Goal: Check status: Verify the current state of an ongoing process or item

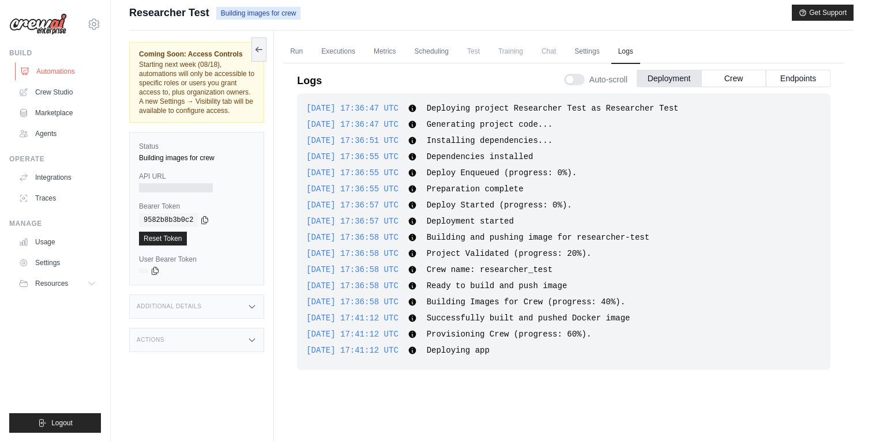
click at [56, 67] on link "Automations" at bounding box center [58, 71] width 87 height 18
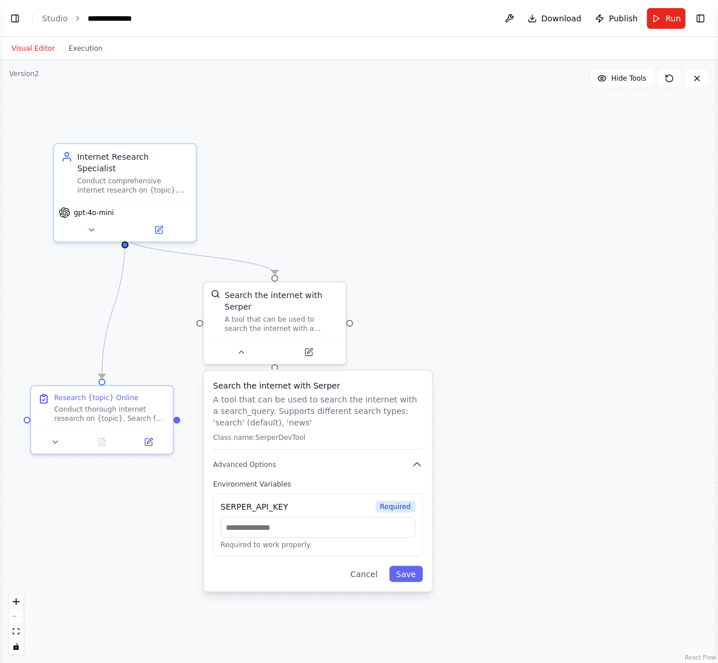
scroll to position [176, 0]
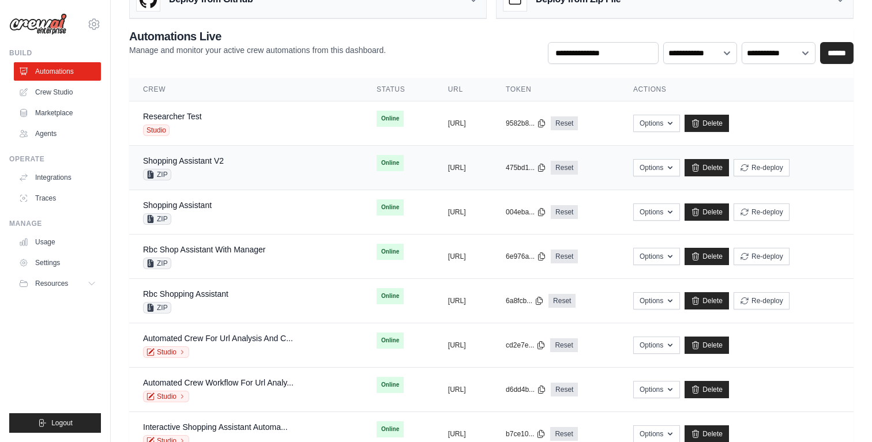
scroll to position [56, 0]
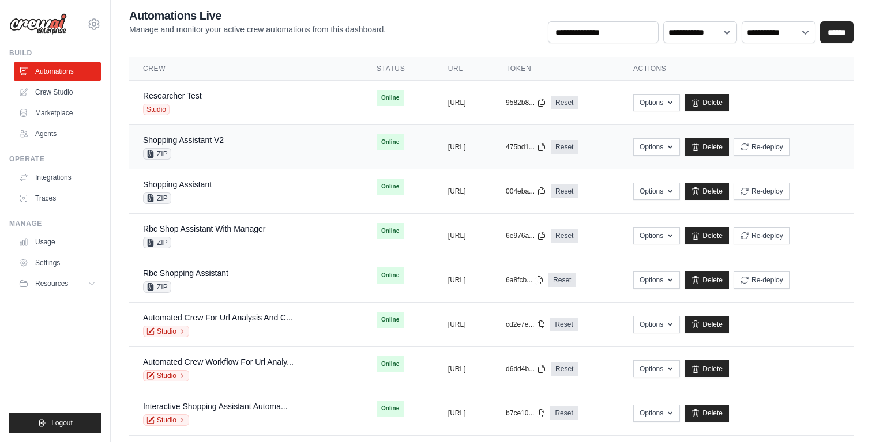
click at [246, 141] on div "Shopping Assistant V2 ZIP" at bounding box center [246, 146] width 206 height 25
click at [202, 103] on div "Researcher Test Studio" at bounding box center [172, 102] width 59 height 25
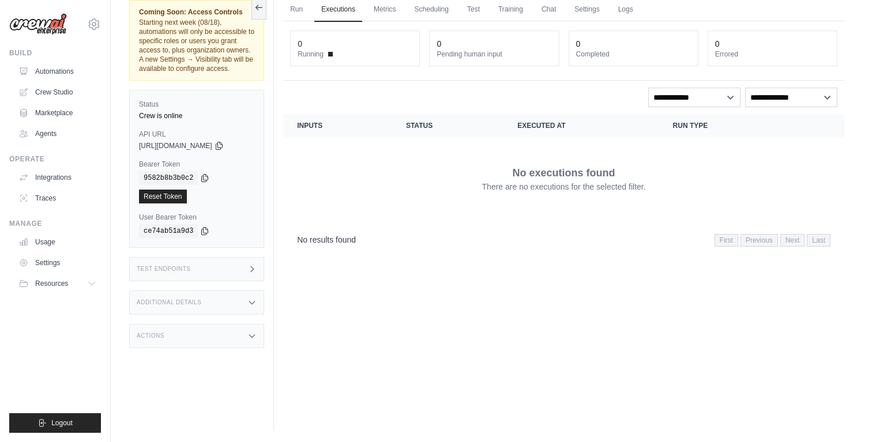
click at [212, 281] on div "Test Endpoints" at bounding box center [196, 269] width 135 height 24
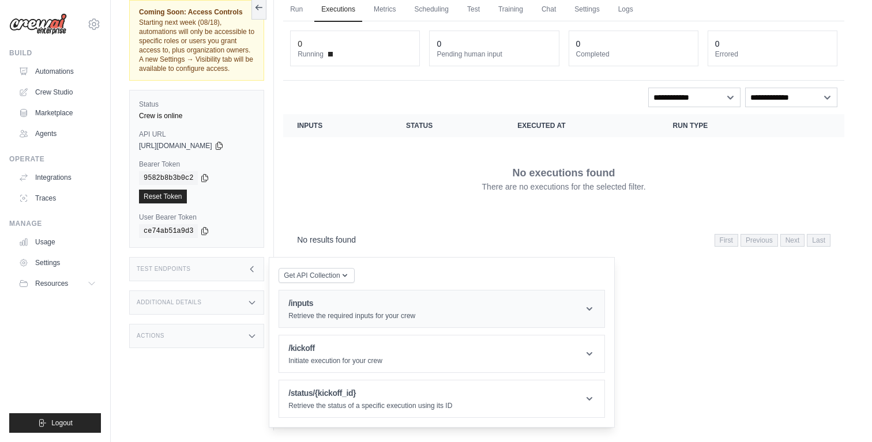
click at [313, 321] on p "Retrieve the required inputs for your crew" at bounding box center [351, 315] width 127 height 9
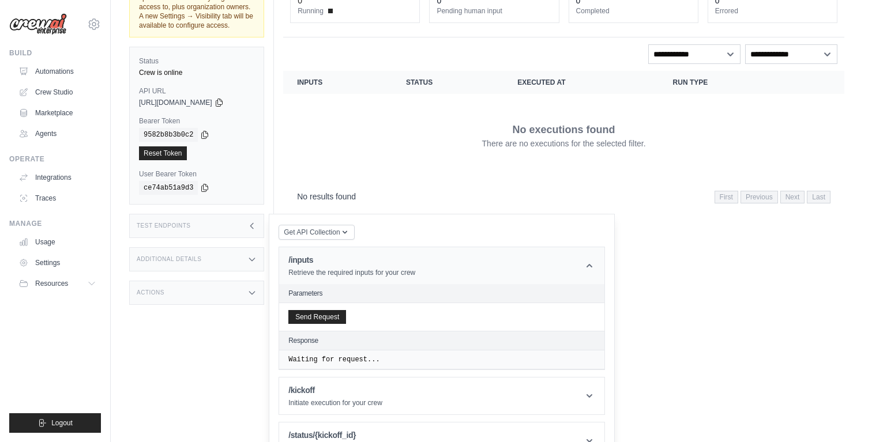
scroll to position [130, 0]
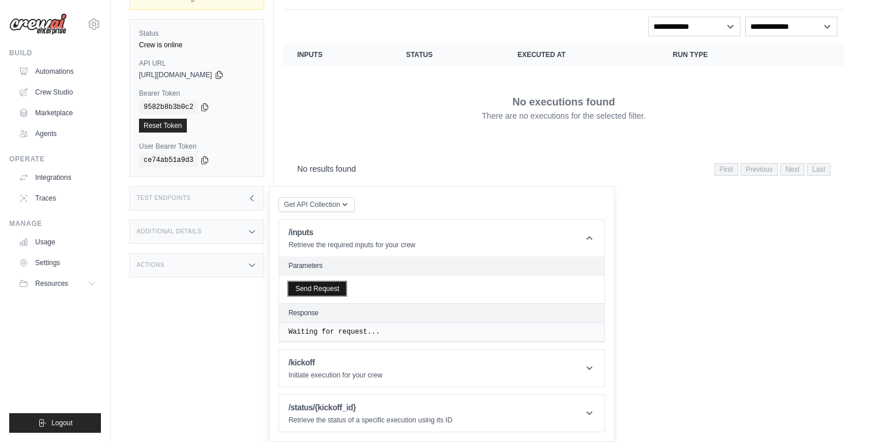
click at [327, 291] on button "Send Request" at bounding box center [317, 289] width 58 height 14
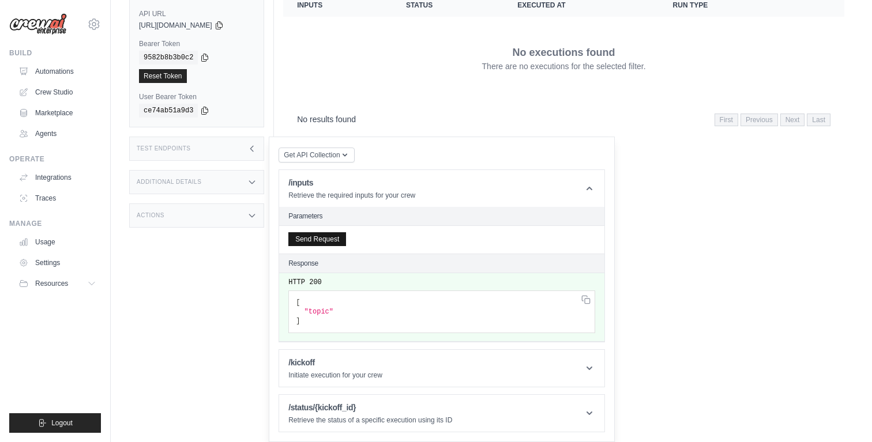
scroll to position [179, 0]
click at [401, 374] on header "/kickoff Initiate execution for your crew" at bounding box center [441, 368] width 325 height 37
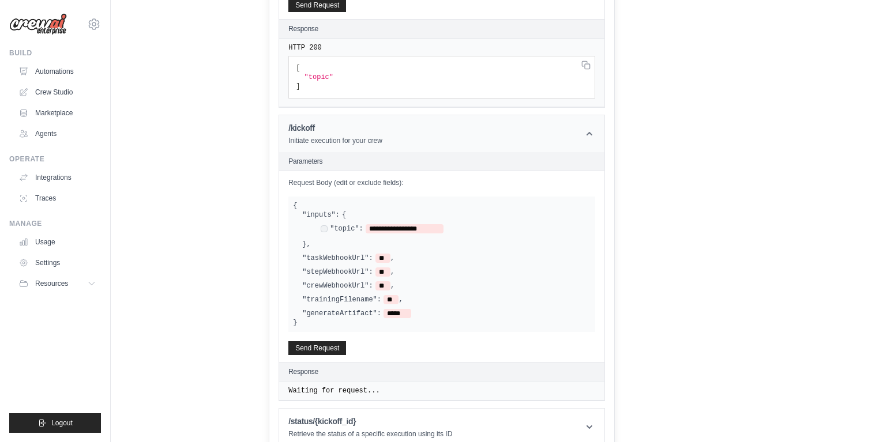
scroll to position [419, 0]
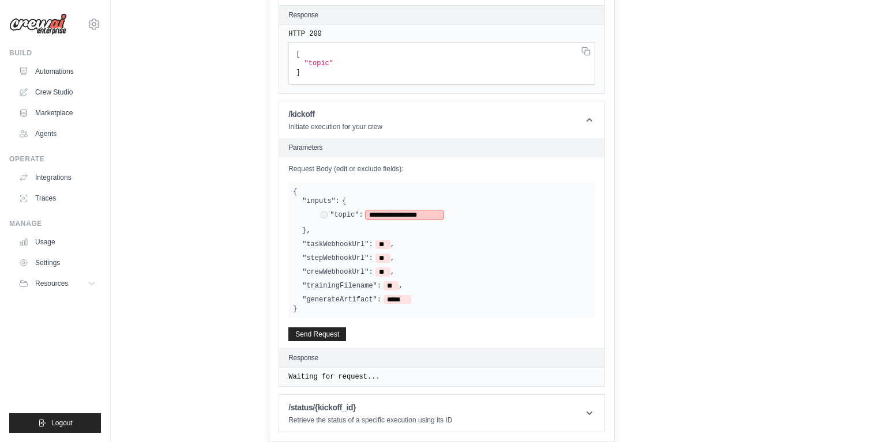
click at [402, 220] on span "**********" at bounding box center [404, 214] width 78 height 9
drag, startPoint x: 374, startPoint y: 223, endPoint x: 435, endPoint y: 223, distance: 61.1
click at [435, 220] on span "**********" at bounding box center [404, 214] width 78 height 9
click at [469, 220] on span "**********" at bounding box center [437, 214] width 144 height 9
click at [513, 220] on span "**********" at bounding box center [447, 214] width 165 height 9
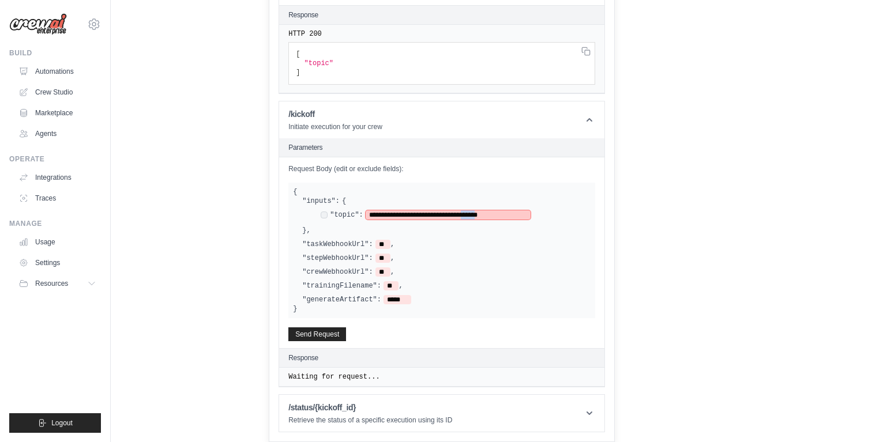
click at [513, 220] on span "**********" at bounding box center [447, 214] width 165 height 9
copy span "*****"
click at [339, 341] on button "Send Request" at bounding box center [317, 334] width 58 height 14
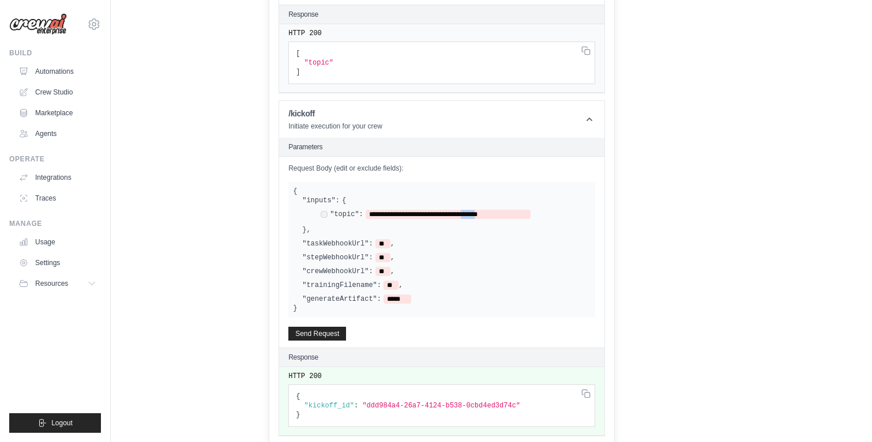
scroll to position [477, 0]
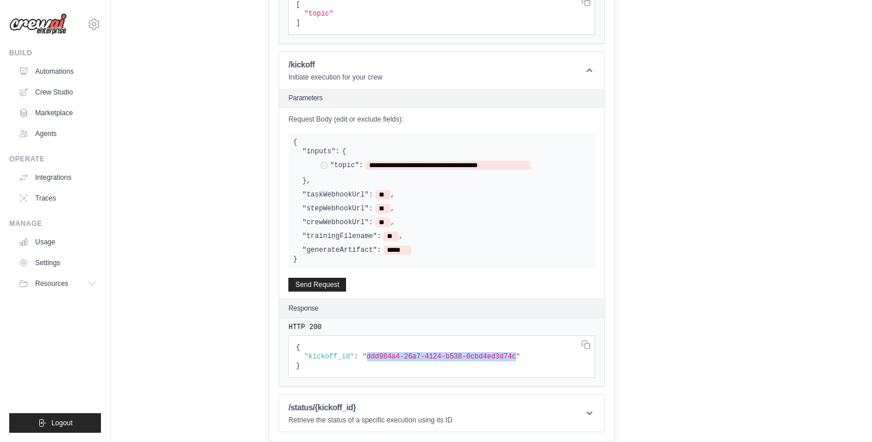
drag, startPoint x: 367, startPoint y: 357, endPoint x: 517, endPoint y: 357, distance: 149.9
click at [517, 357] on span ""ddd984a4-26a7-4124-b538-0cbd4ed3d74c"" at bounding box center [441, 357] width 158 height 8
copy span "ddd984a4-26a7-4124-b538-0cbd4ed3d74c"
click at [361, 421] on p "Retrieve the status of a specific execution using its ID" at bounding box center [370, 420] width 164 height 9
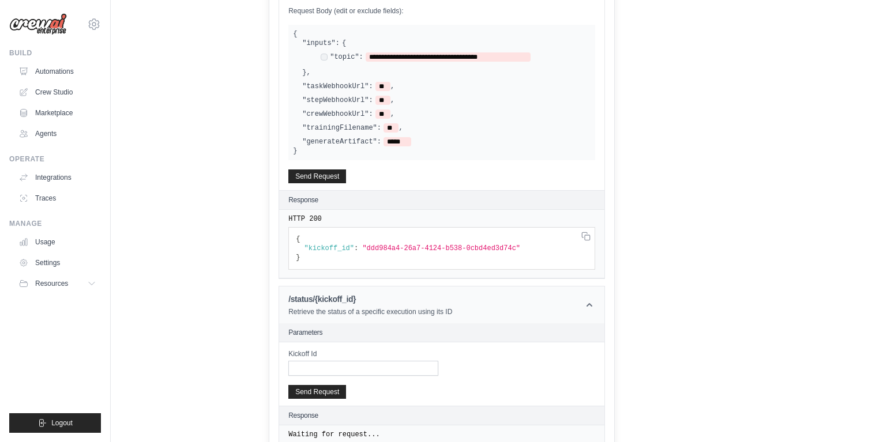
scroll to position [598, 0]
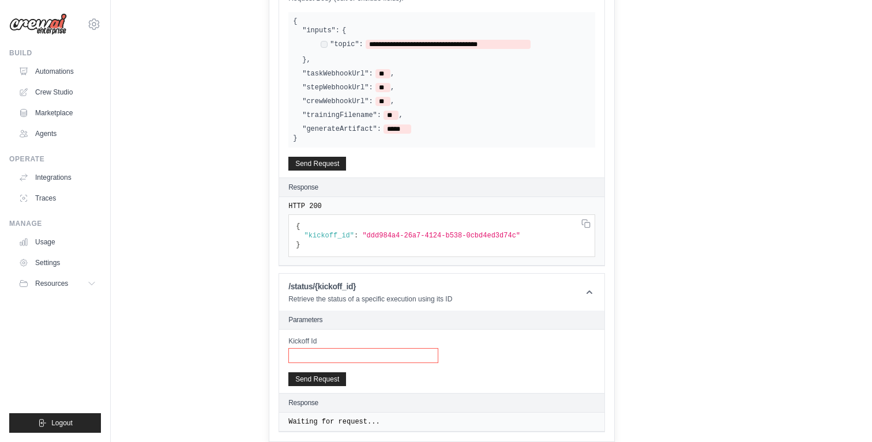
click at [379, 350] on input "Kickoff Id" at bounding box center [363, 355] width 150 height 15
paste input "**********"
type input "**********"
click at [331, 378] on button "Send Request" at bounding box center [317, 379] width 58 height 14
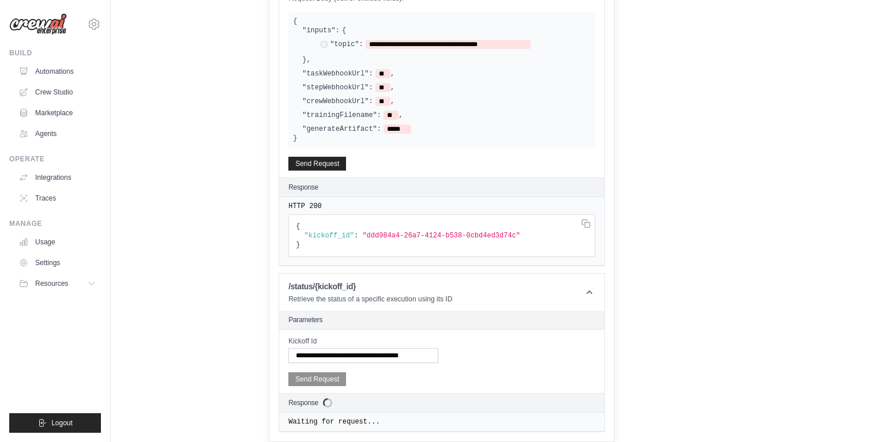
scroll to position [657, 0]
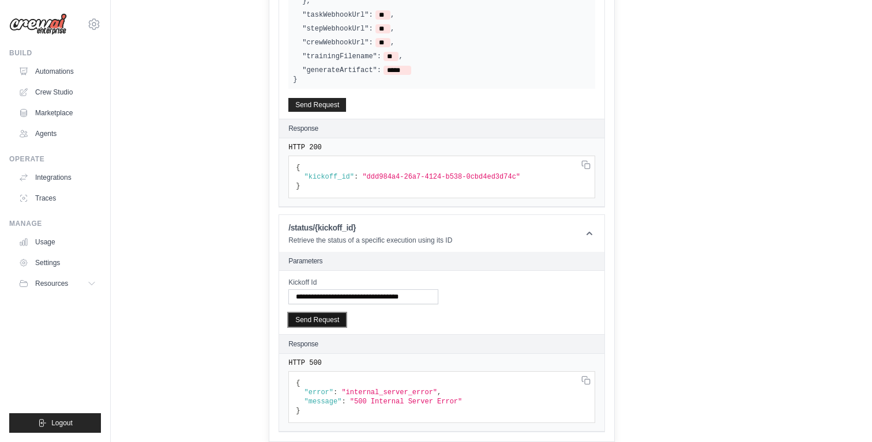
click at [330, 321] on button "Send Request" at bounding box center [317, 320] width 58 height 14
drag, startPoint x: 367, startPoint y: 175, endPoint x: 517, endPoint y: 176, distance: 149.9
click at [517, 176] on span ""ddd984a4-26a7-4124-b538-0cbd4ed3d74c"" at bounding box center [441, 177] width 158 height 8
copy span "ddd984a4-26a7-4124-b538-0cbd4ed3d74c"
click at [338, 298] on input "**********" at bounding box center [363, 296] width 150 height 15
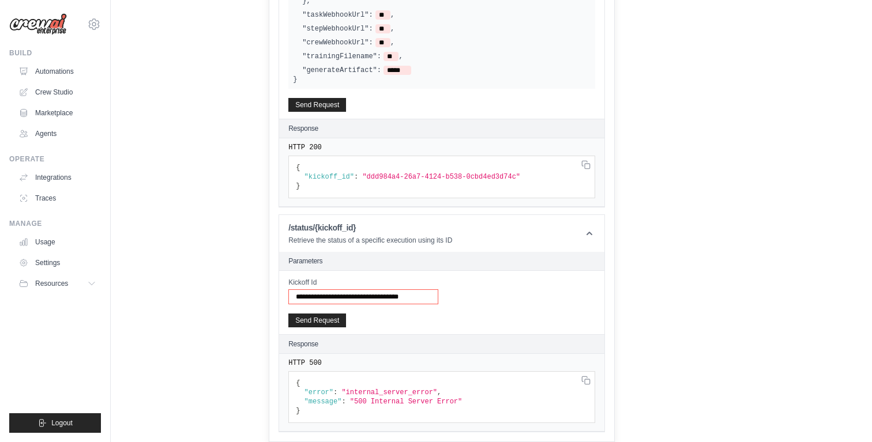
click at [338, 298] on input "**********" at bounding box center [363, 296] width 150 height 15
click at [330, 318] on button "Send Request" at bounding box center [317, 320] width 58 height 14
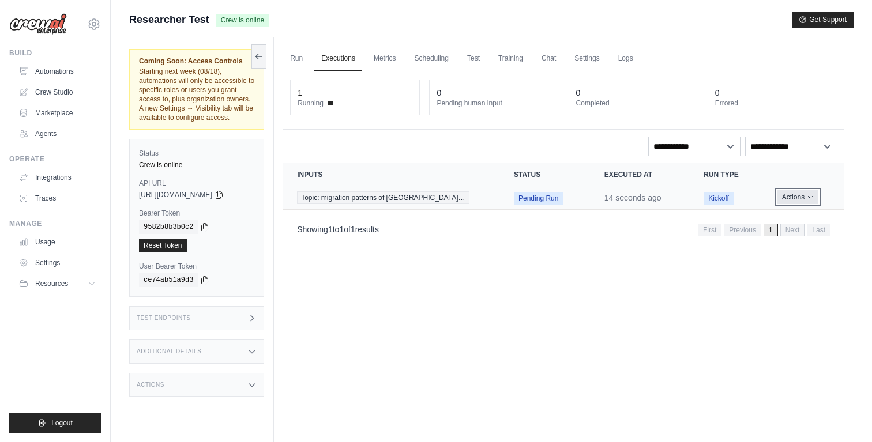
click at [783, 199] on button "Actions" at bounding box center [797, 197] width 41 height 14
click at [782, 214] on link "View Details" at bounding box center [793, 218] width 74 height 18
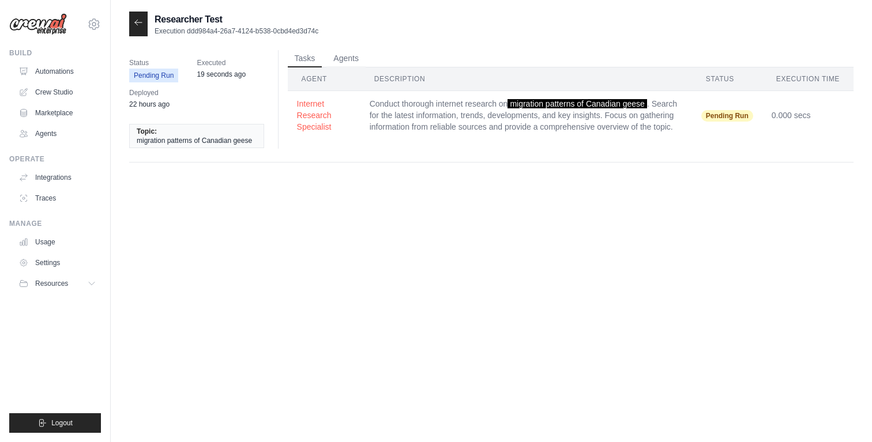
drag, startPoint x: 189, startPoint y: 32, endPoint x: 338, endPoint y: 32, distance: 149.3
click at [338, 32] on div "Researcher Test Execution ddd984a4-26a7-4124-b538-0cbd4ed3d74c" at bounding box center [491, 24] width 724 height 25
copy p "ddd984a4-26a7-4124-b538-0cbd4ed3d74c"
click at [67, 70] on link "Automations" at bounding box center [58, 71] width 87 height 18
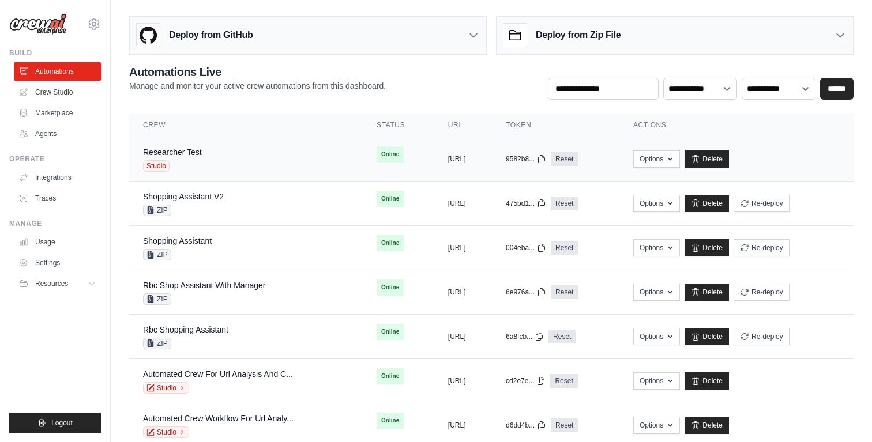
click at [280, 166] on div "Researcher Test Studio" at bounding box center [246, 158] width 206 height 25
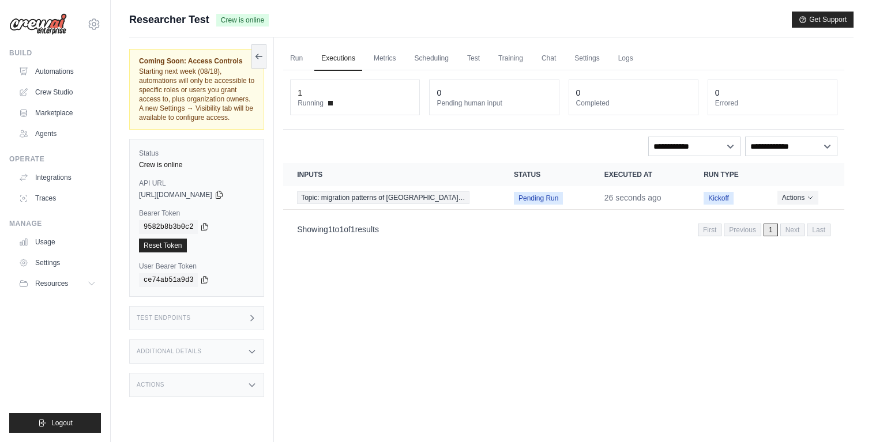
scroll to position [49, 0]
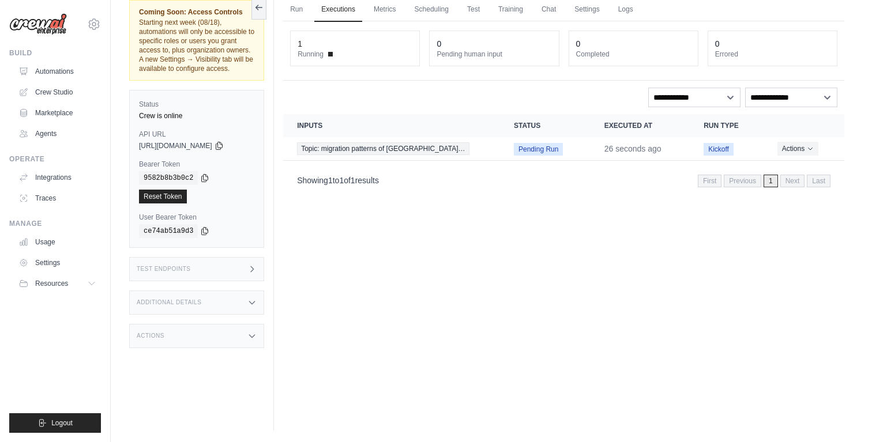
click at [221, 314] on div "Additional Details" at bounding box center [196, 303] width 135 height 24
click at [231, 276] on div "Test Endpoints" at bounding box center [196, 269] width 135 height 24
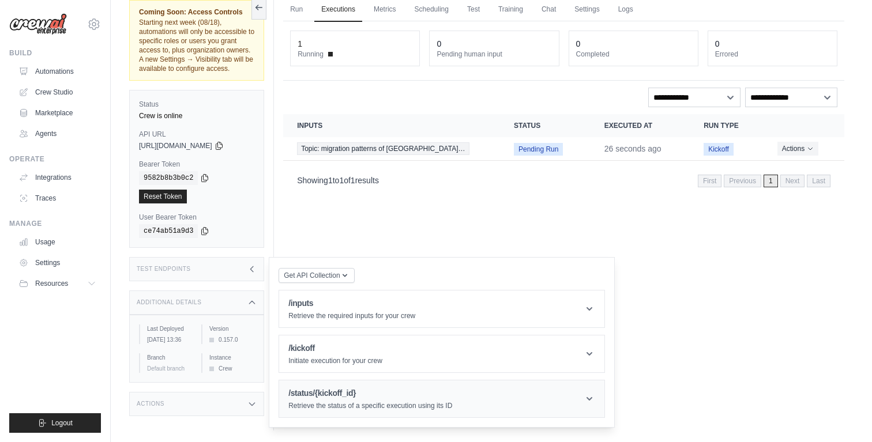
click at [355, 394] on header "/status/{kickoff_id} Retrieve the status of a specific execution using its ID" at bounding box center [441, 398] width 325 height 37
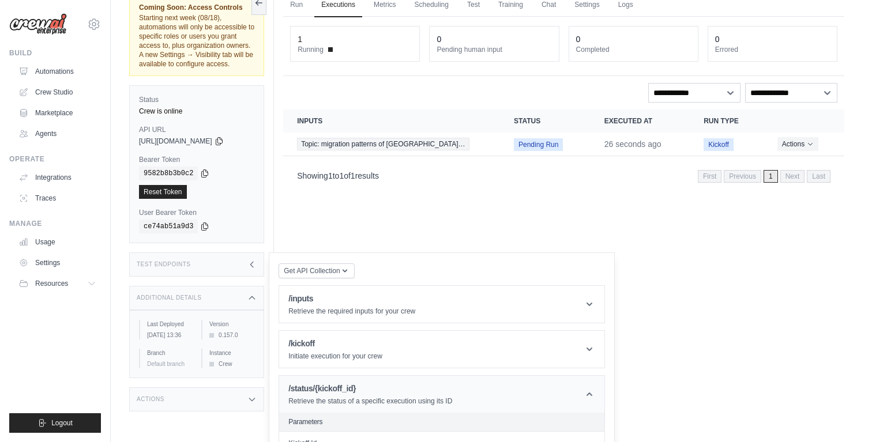
scroll to position [165, 0]
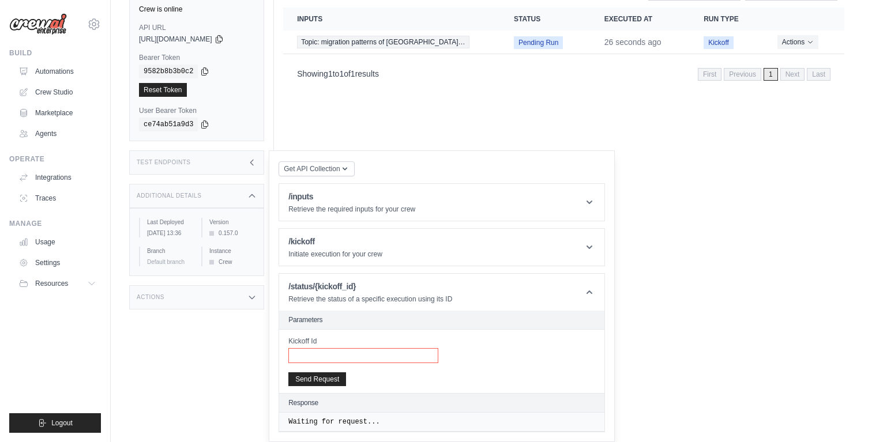
click at [379, 356] on input "Kickoff Id" at bounding box center [363, 355] width 150 height 15
paste input "**********"
type input "**********"
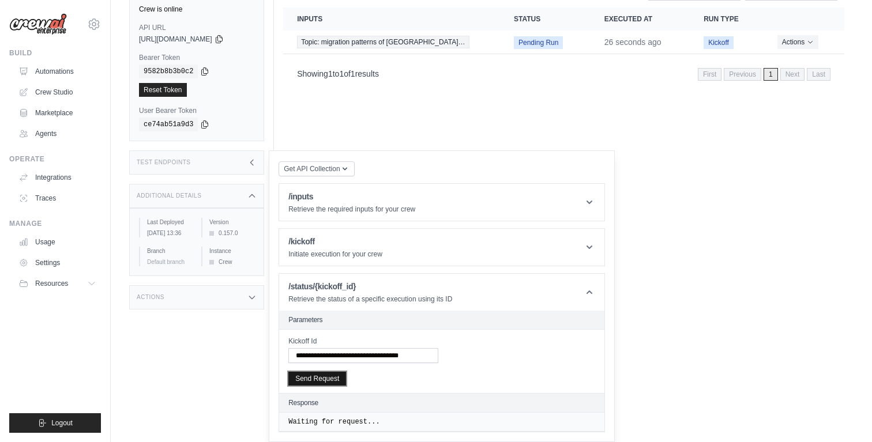
click at [329, 375] on button "Send Request" at bounding box center [317, 379] width 58 height 14
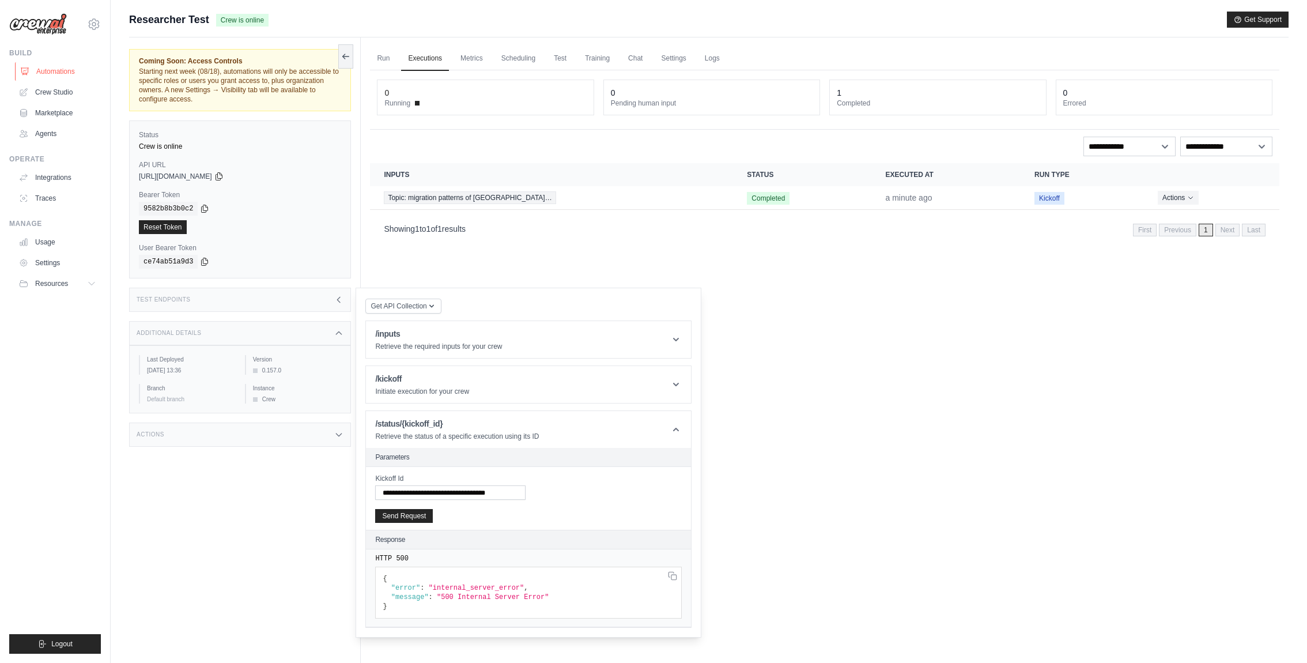
click at [76, 70] on link "Automations" at bounding box center [58, 71] width 87 height 18
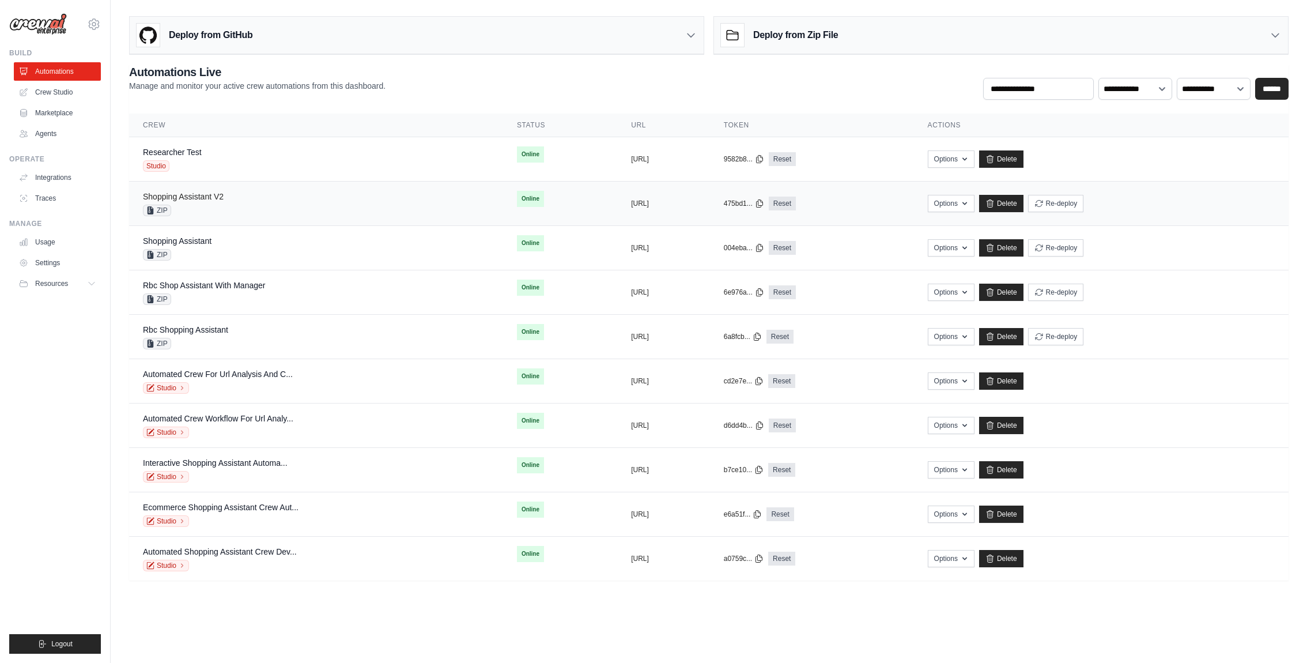
click at [224, 194] on link "Shopping Assistant V2" at bounding box center [183, 196] width 81 height 9
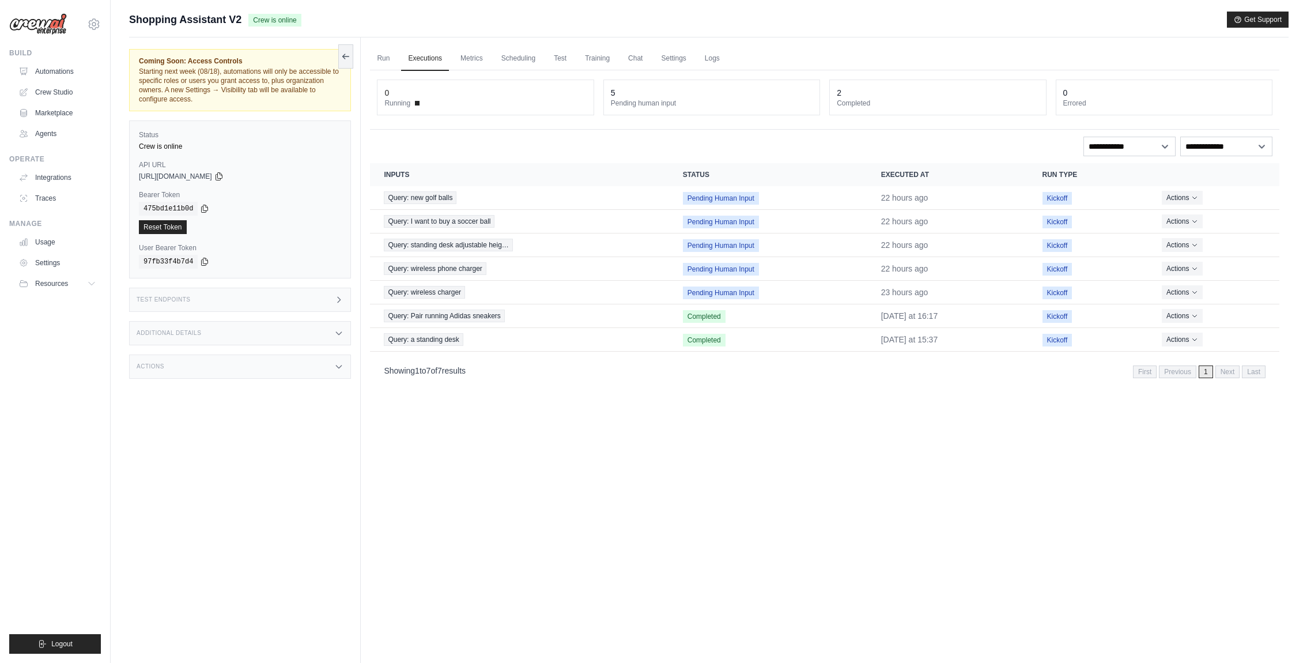
click at [248, 329] on div "Additional Details" at bounding box center [240, 333] width 222 height 24
click at [275, 338] on div "Additional Details" at bounding box center [240, 333] width 222 height 24
click at [300, 288] on div "Test Endpoints" at bounding box center [240, 300] width 222 height 24
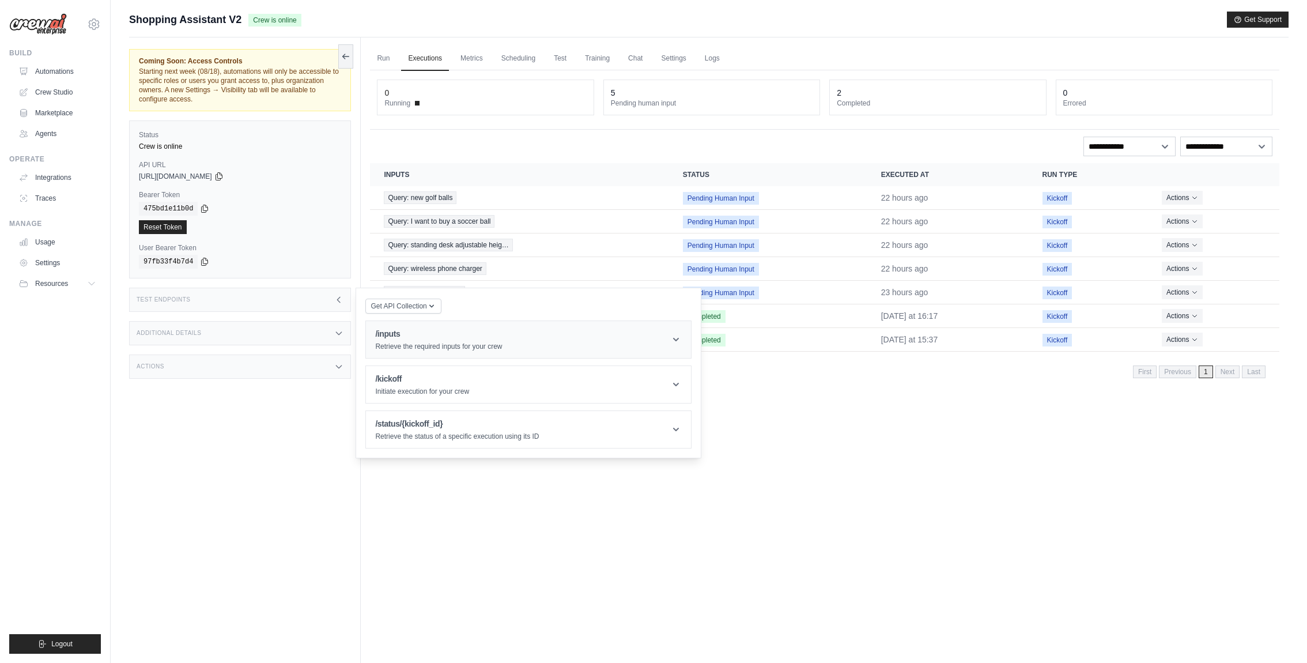
click at [466, 346] on p "Retrieve the required inputs for your crew" at bounding box center [438, 346] width 127 height 9
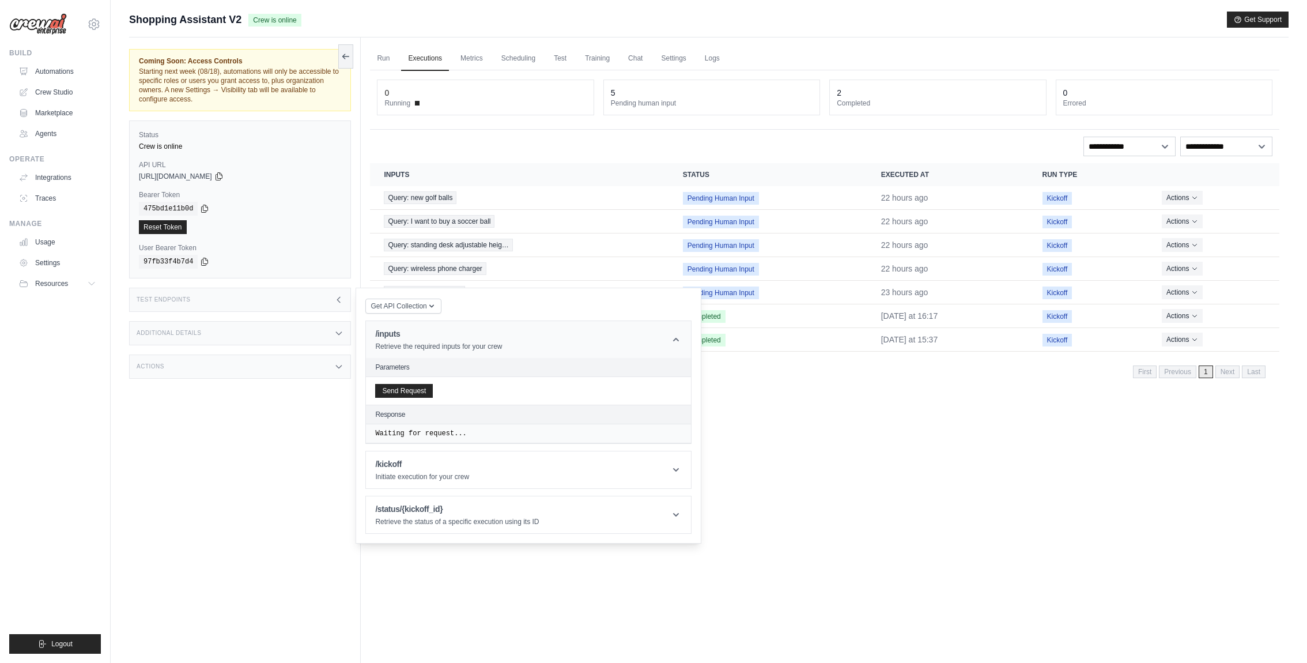
click at [449, 329] on h1 "/inputs" at bounding box center [438, 334] width 127 height 12
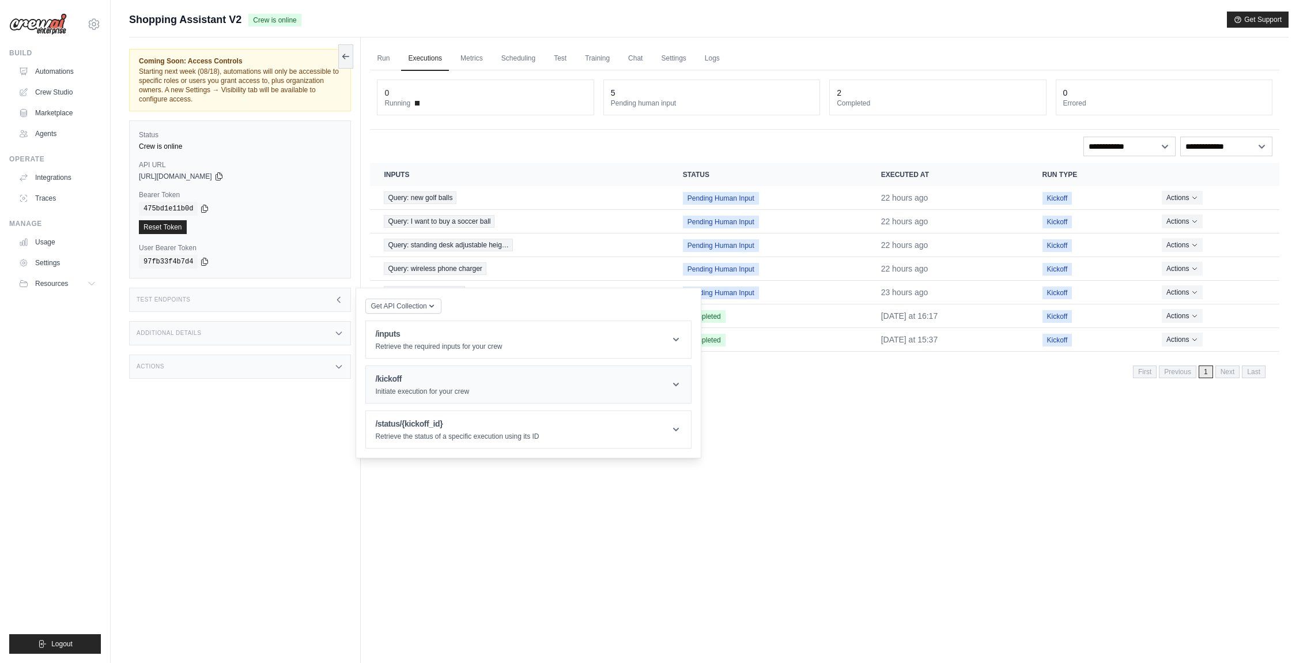
click at [449, 390] on p "Initiate execution for your crew" at bounding box center [422, 391] width 94 height 9
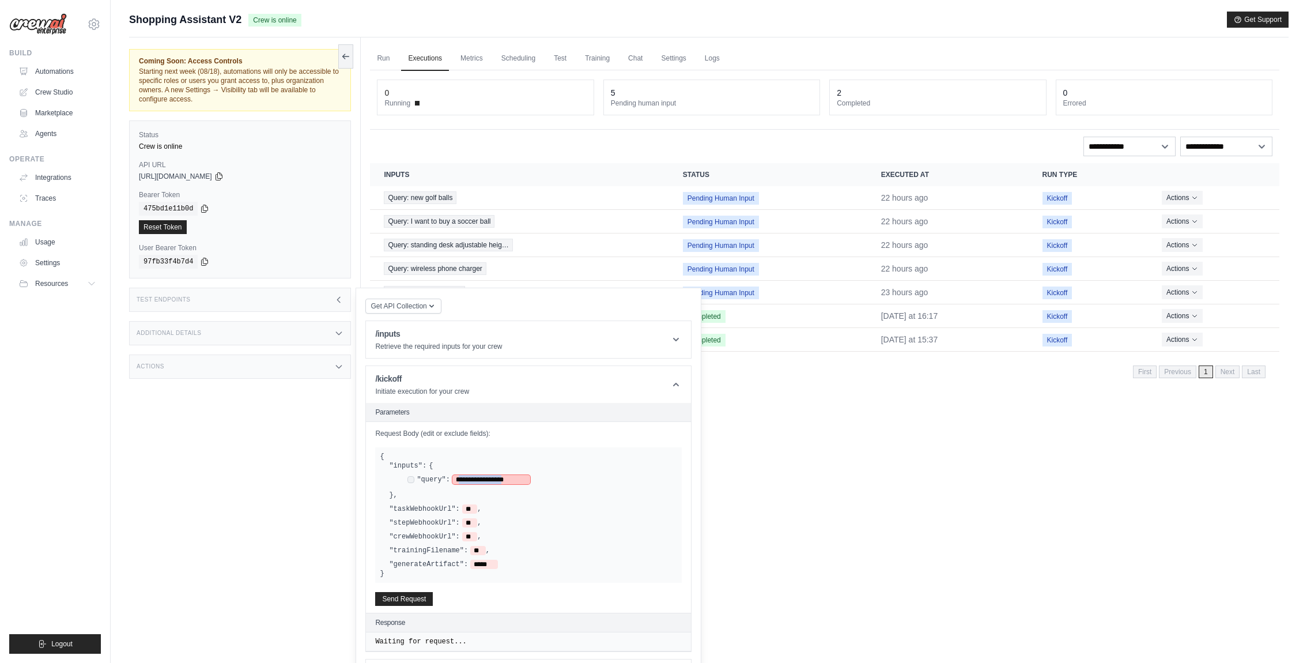
drag, startPoint x: 460, startPoint y: 480, endPoint x: 524, endPoint y: 481, distance: 64.0
click at [524, 442] on span "**********" at bounding box center [492, 479] width 78 height 9
click at [582, 442] on span "**********" at bounding box center [529, 479] width 153 height 9
click at [400, 442] on button "Send Request" at bounding box center [404, 598] width 58 height 14
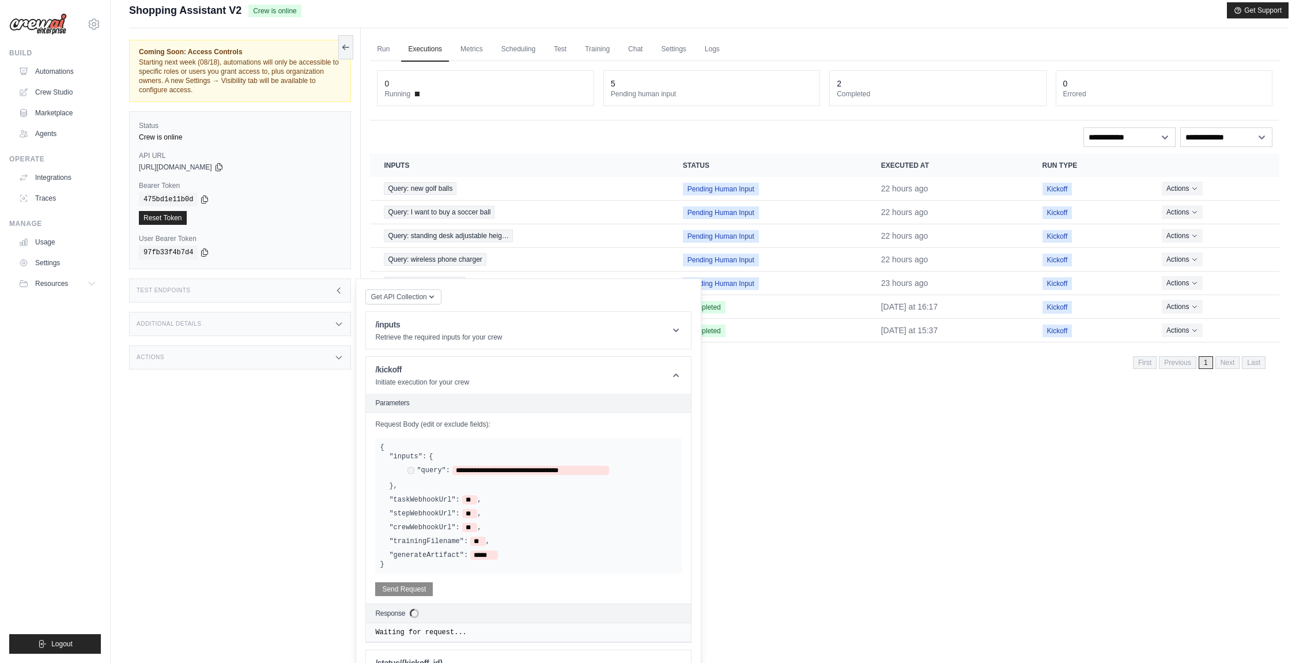
scroll to position [89, 0]
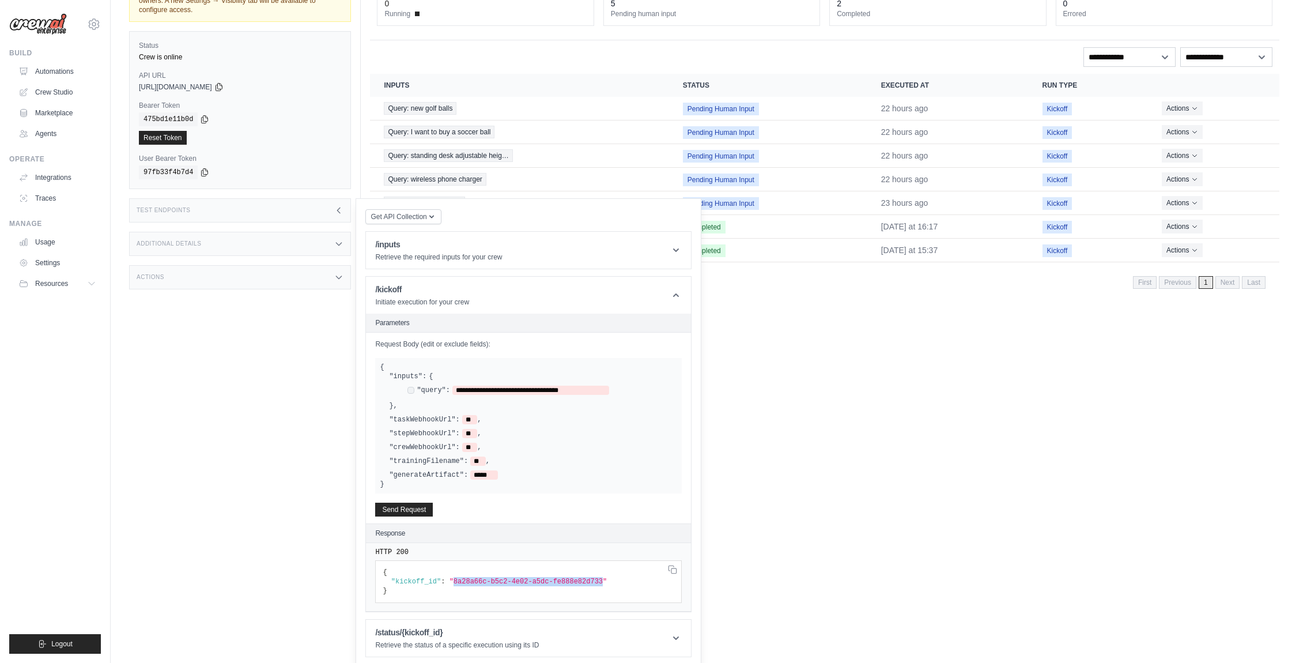
drag, startPoint x: 453, startPoint y: 578, endPoint x: 602, endPoint y: 581, distance: 148.8
click at [602, 442] on span ""8a28a66c-b5c2-4e02-a5dc-fe888e82d733"" at bounding box center [529, 582] width 158 height 8
copy span "8a28a66c-b5c2-4e02-a5dc-fe888e82d733"
click at [589, 293] on header "/kickoff Initiate execution for your crew" at bounding box center [528, 295] width 325 height 37
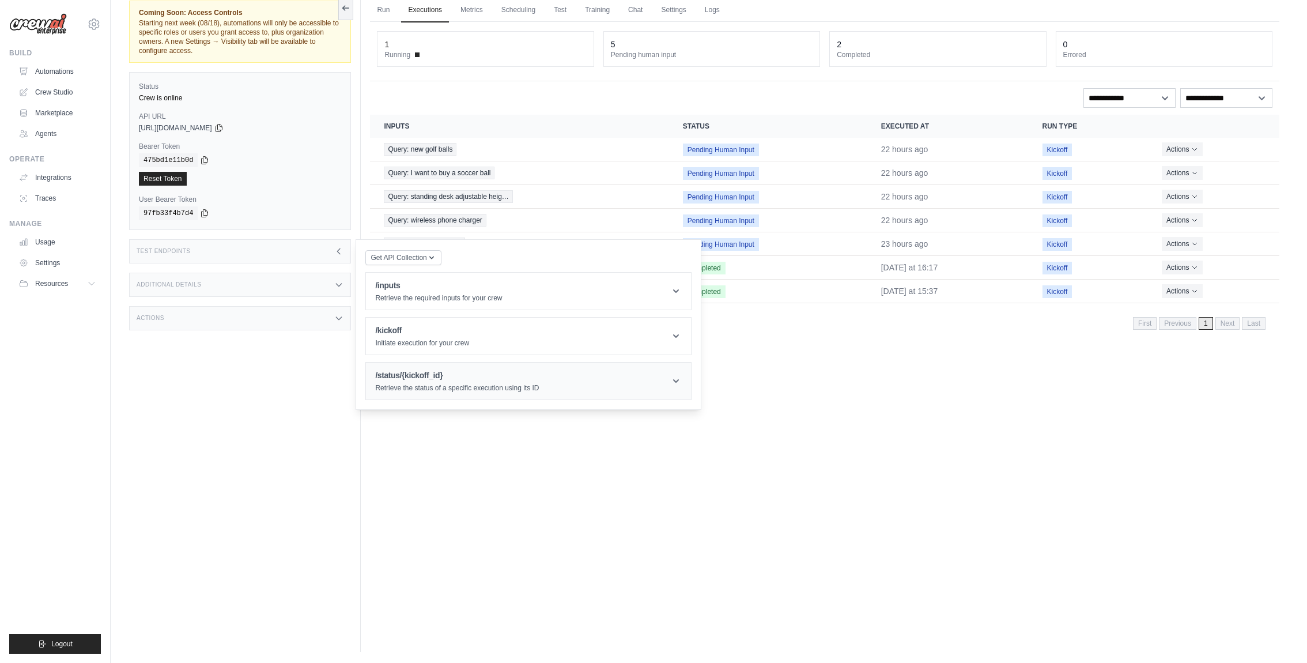
click at [473, 375] on h1 "/status/{kickoff_id}" at bounding box center [457, 376] width 164 height 12
click at [466, 439] on input "Kickoff Id" at bounding box center [450, 444] width 150 height 15
paste input "**********"
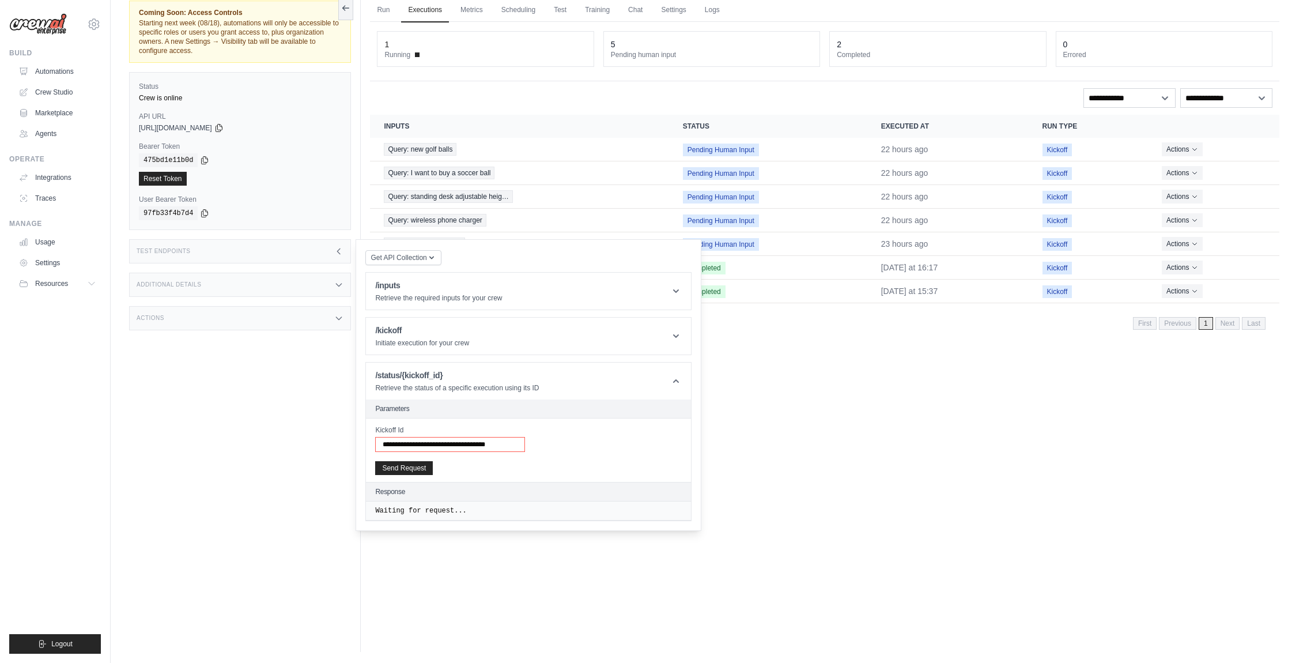
scroll to position [0, 9]
type input "**********"
click at [418, 442] on button "Send Request" at bounding box center [404, 467] width 58 height 14
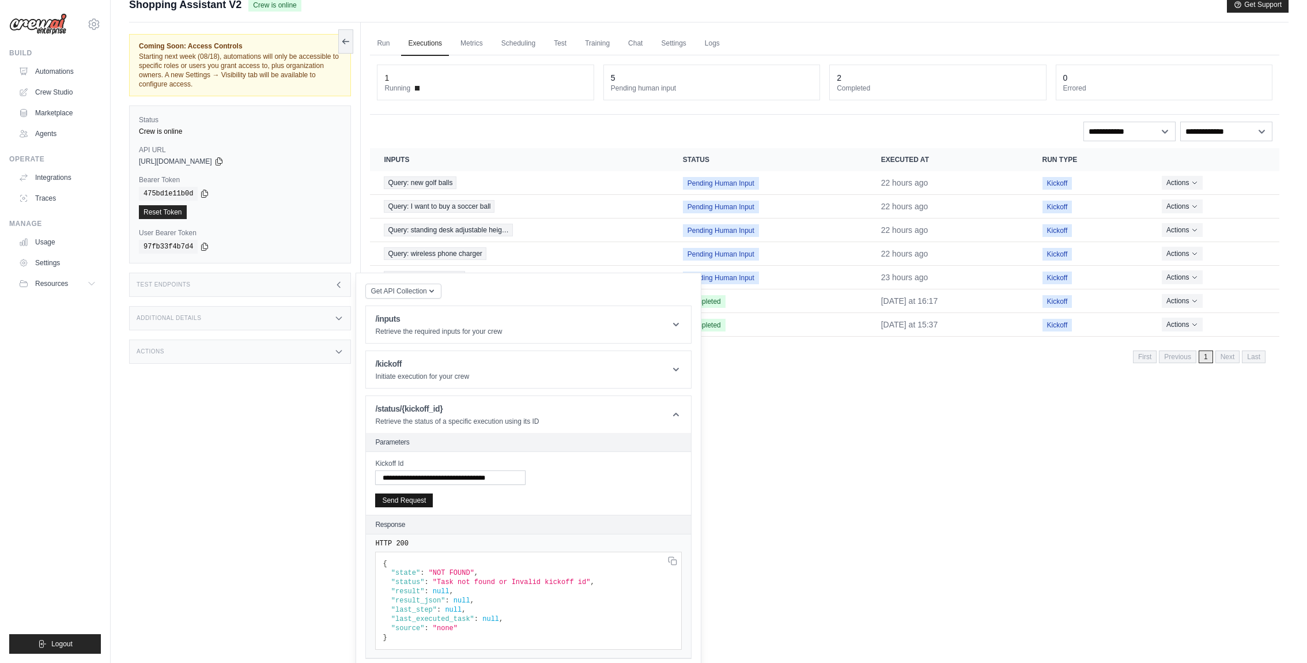
scroll to position [13, 0]
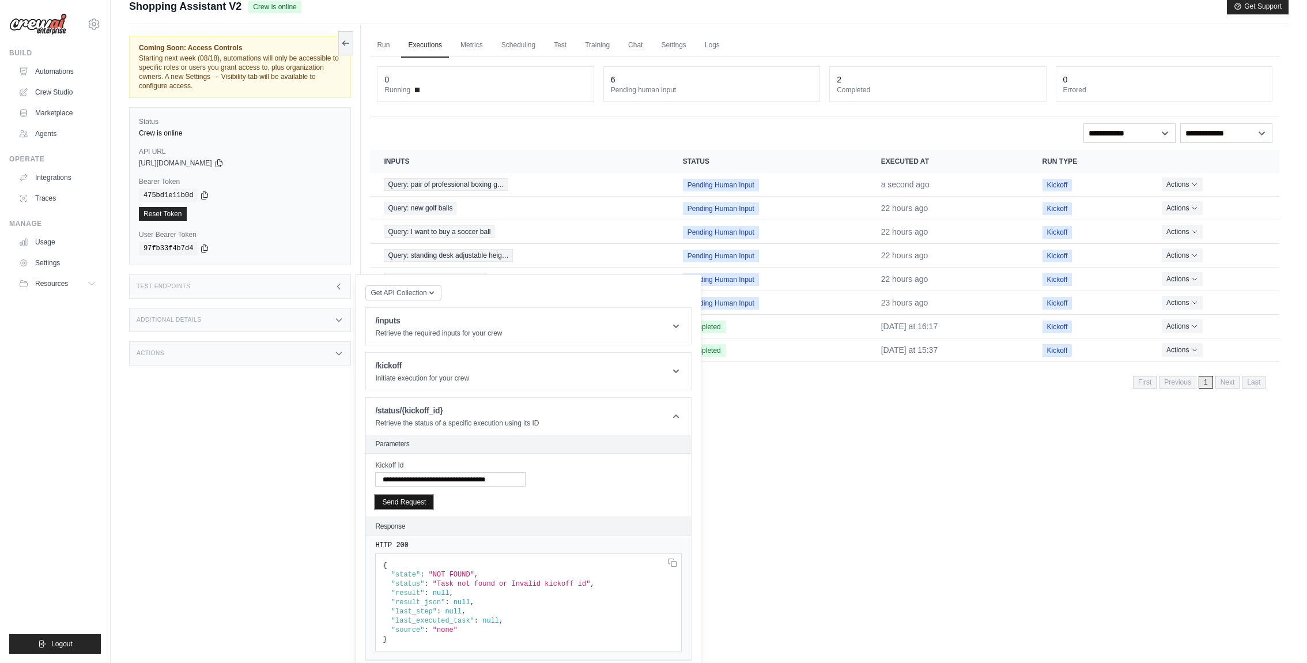
click at [408, 442] on button "Send Request" at bounding box center [404, 502] width 58 height 14
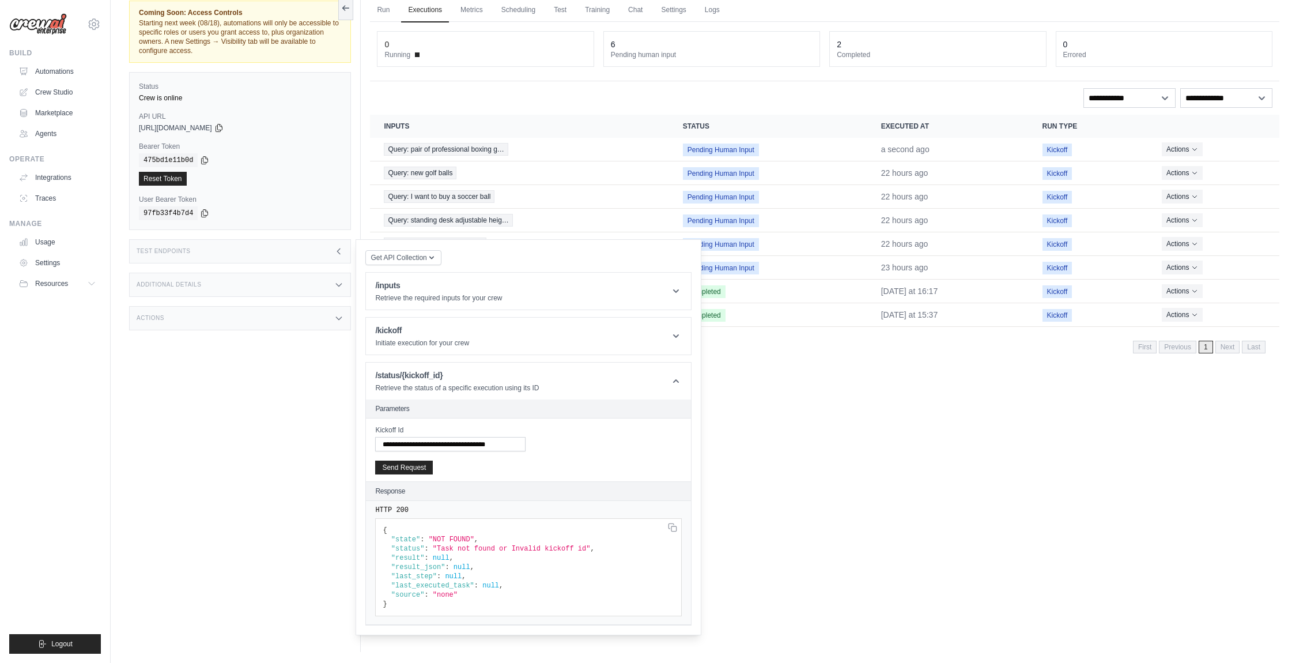
scroll to position [0, 0]
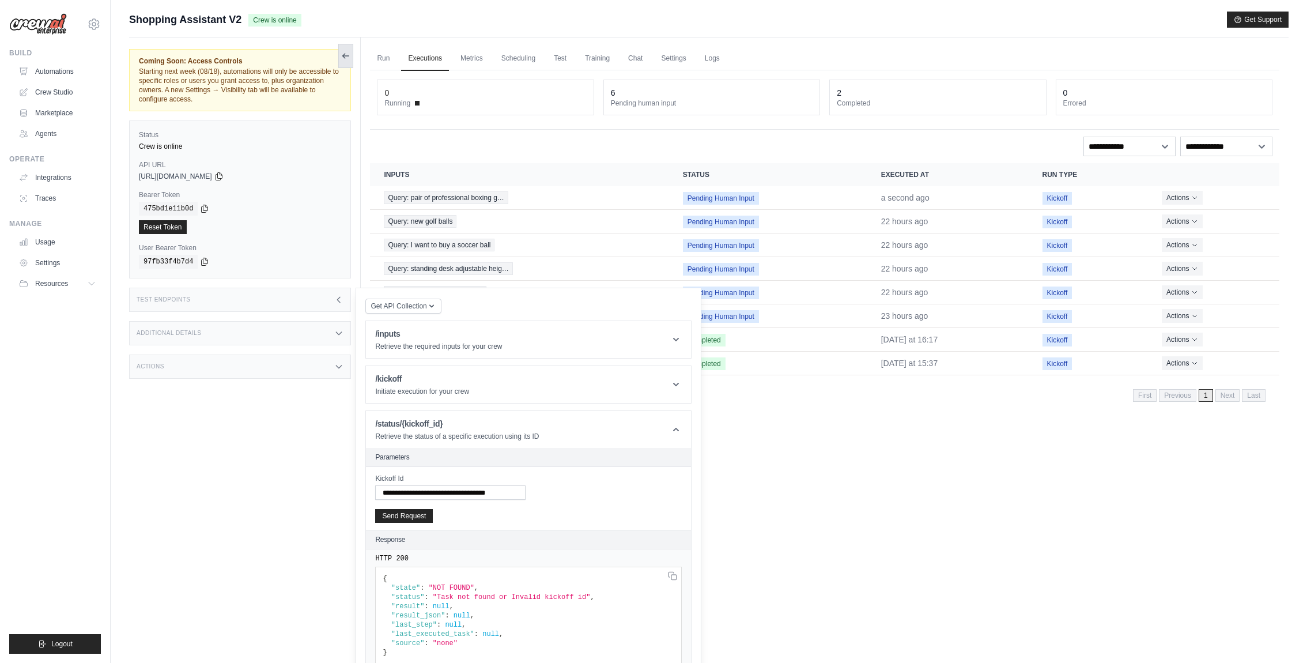
click at [348, 51] on icon at bounding box center [345, 55] width 9 height 9
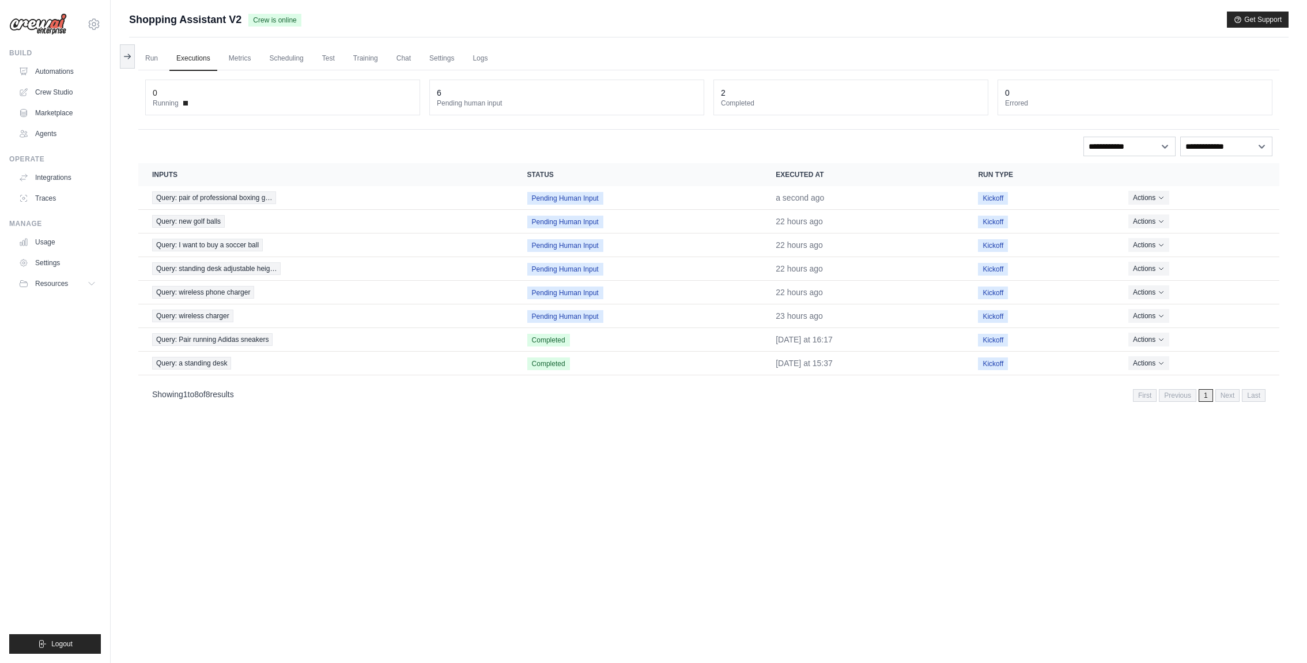
click at [117, 47] on div "Submit a support request Describe your issue or question * Please be specific a…" at bounding box center [709, 356] width 1197 height 689
click at [123, 47] on button at bounding box center [127, 56] width 15 height 24
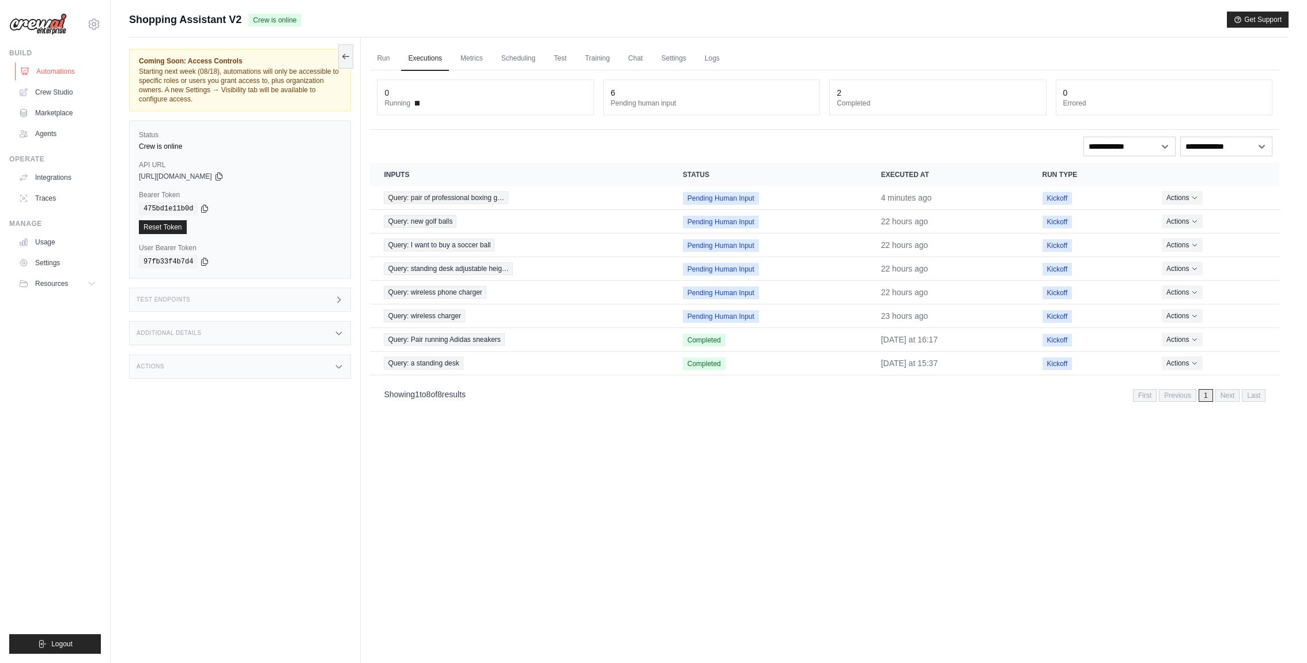
click at [43, 71] on link "Automations" at bounding box center [58, 71] width 87 height 18
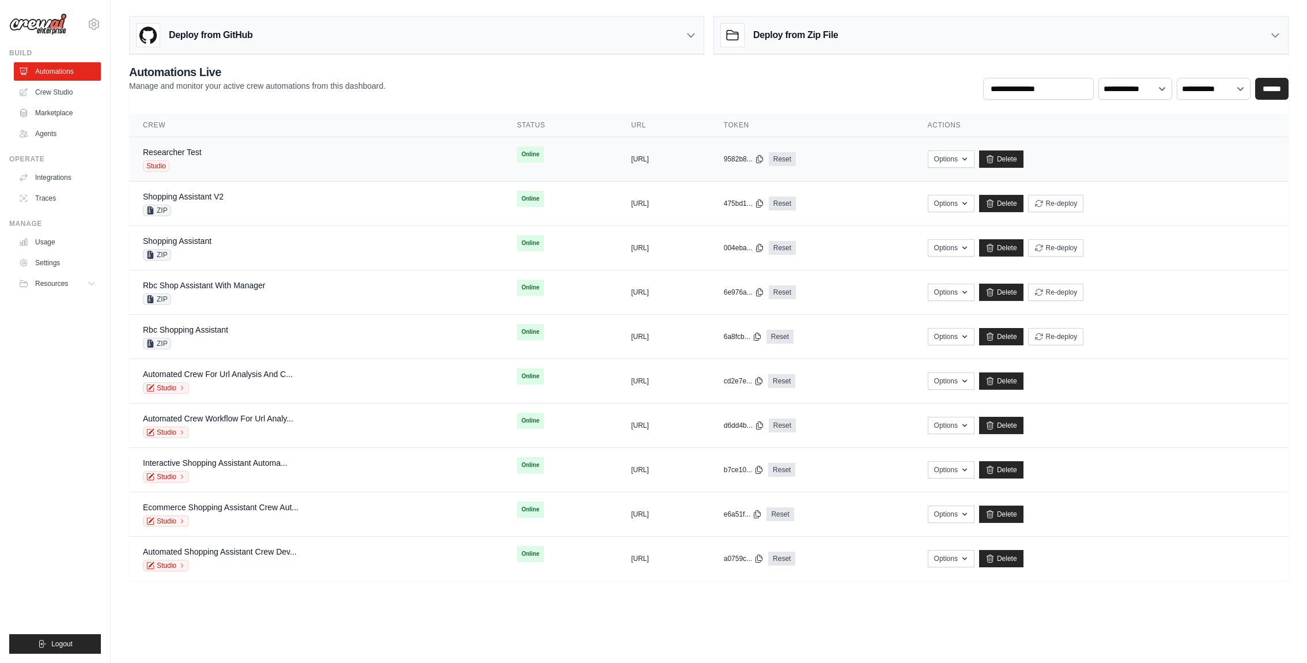
click at [280, 170] on div "Researcher Test Studio" at bounding box center [316, 158] width 346 height 25
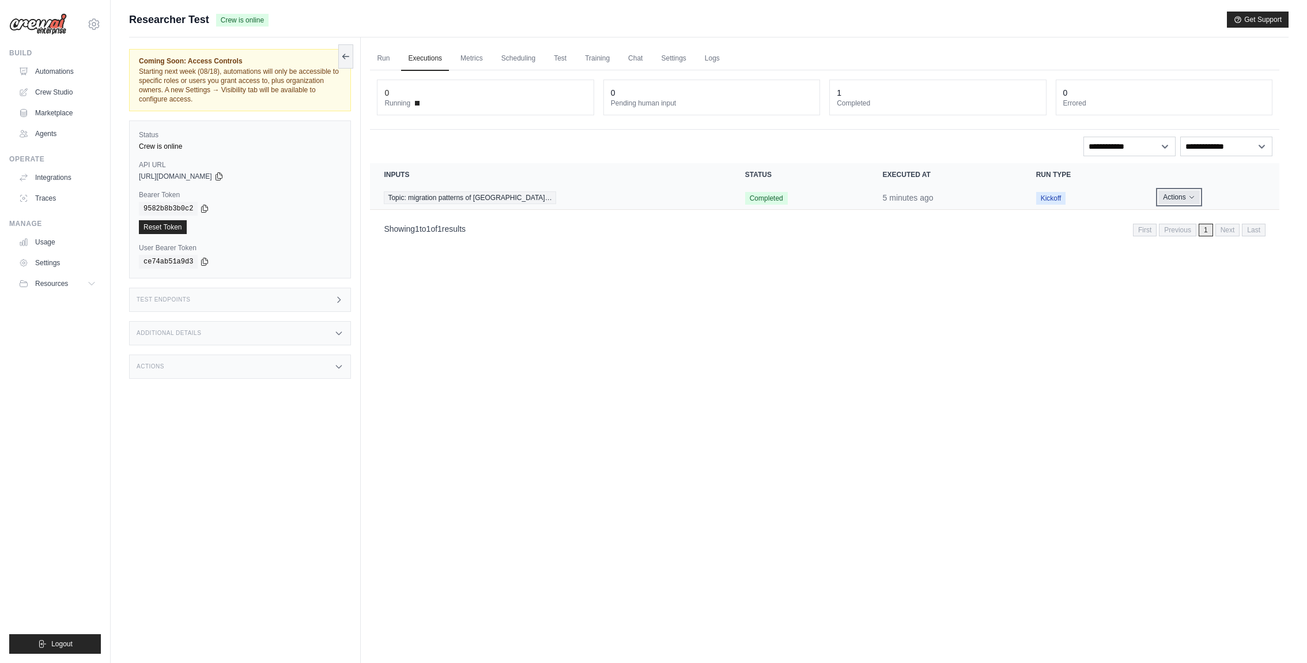
click at [1165, 193] on button "Actions" at bounding box center [1179, 197] width 41 height 14
click at [1197, 211] on link "View Details" at bounding box center [1229, 218] width 74 height 18
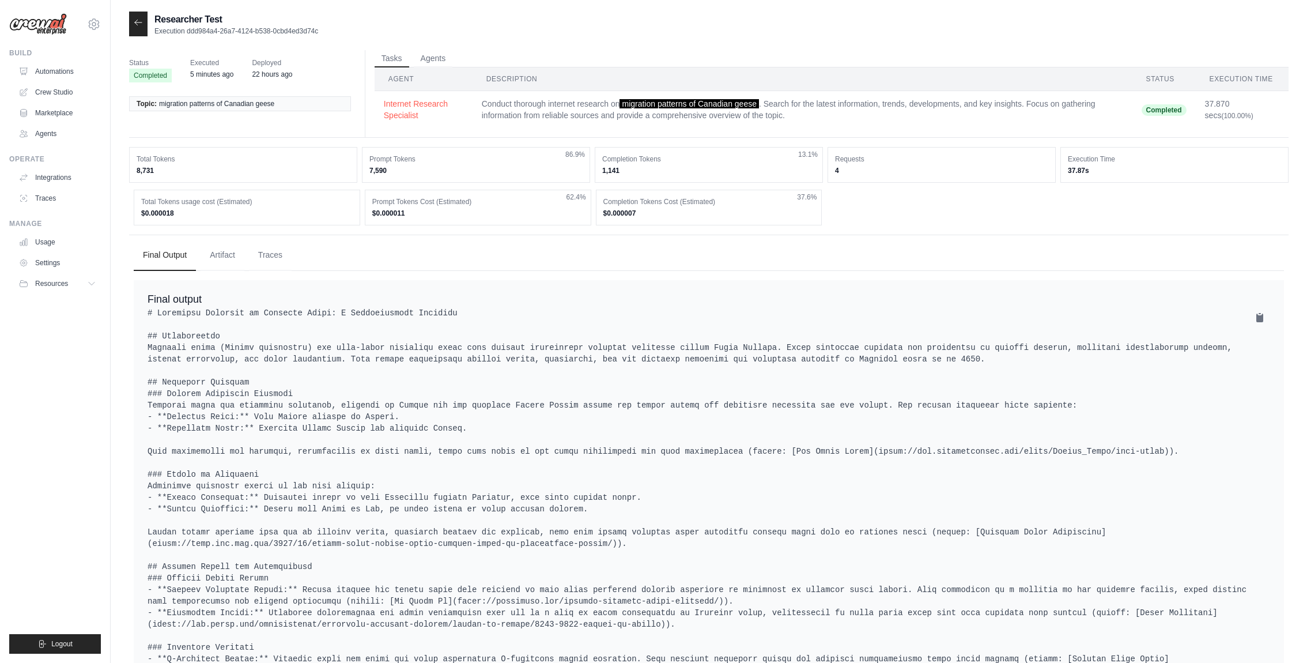
drag, startPoint x: 328, startPoint y: 27, endPoint x: 189, endPoint y: 27, distance: 138.9
click at [189, 27] on div "Researcher Test Execution ddd984a4-26a7-4124-b538-0cbd4ed3d74c" at bounding box center [709, 24] width 1160 height 25
copy p "ddd984a4-26a7-4124-b538-0cbd4ed3d74c"
click at [138, 22] on icon at bounding box center [138, 22] width 9 height 9
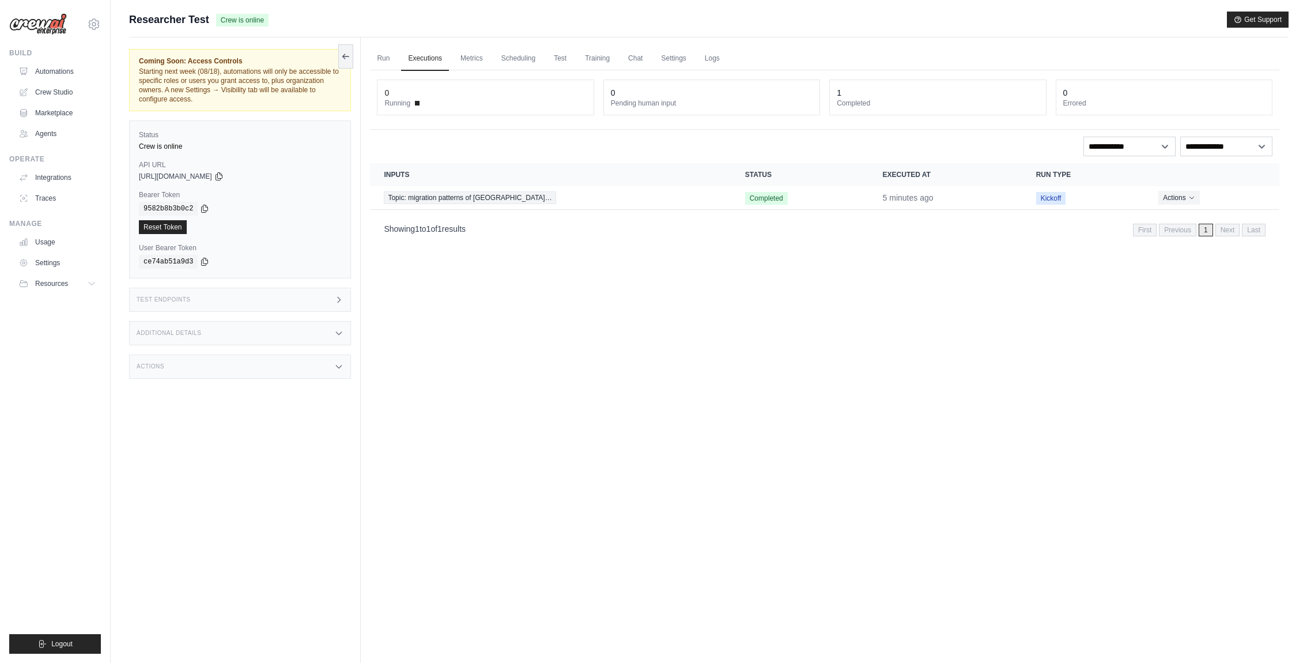
click at [252, 297] on div "Test Endpoints" at bounding box center [240, 300] width 222 height 24
click at [451, 424] on h1 "/status/{kickoff_id}" at bounding box center [457, 424] width 164 height 12
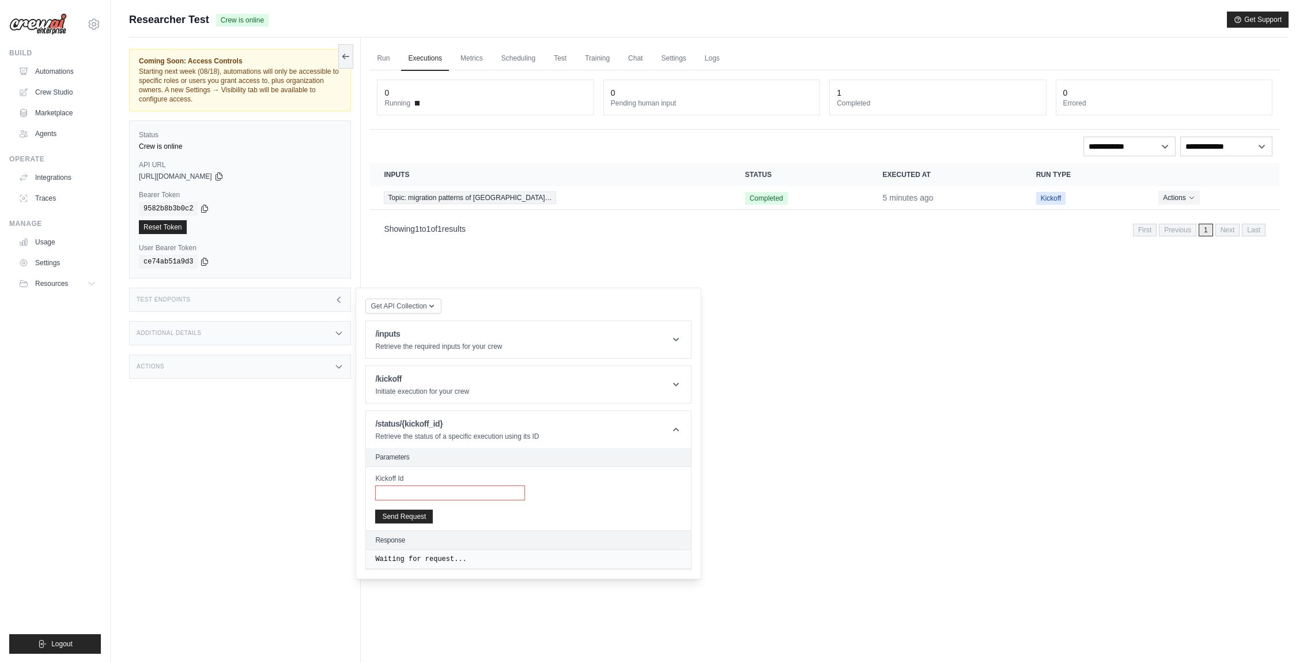
click at [429, 486] on input "Kickoff Id" at bounding box center [450, 492] width 150 height 15
paste input "**********"
type input "**********"
click at [398, 514] on button "Send Request" at bounding box center [404, 515] width 58 height 14
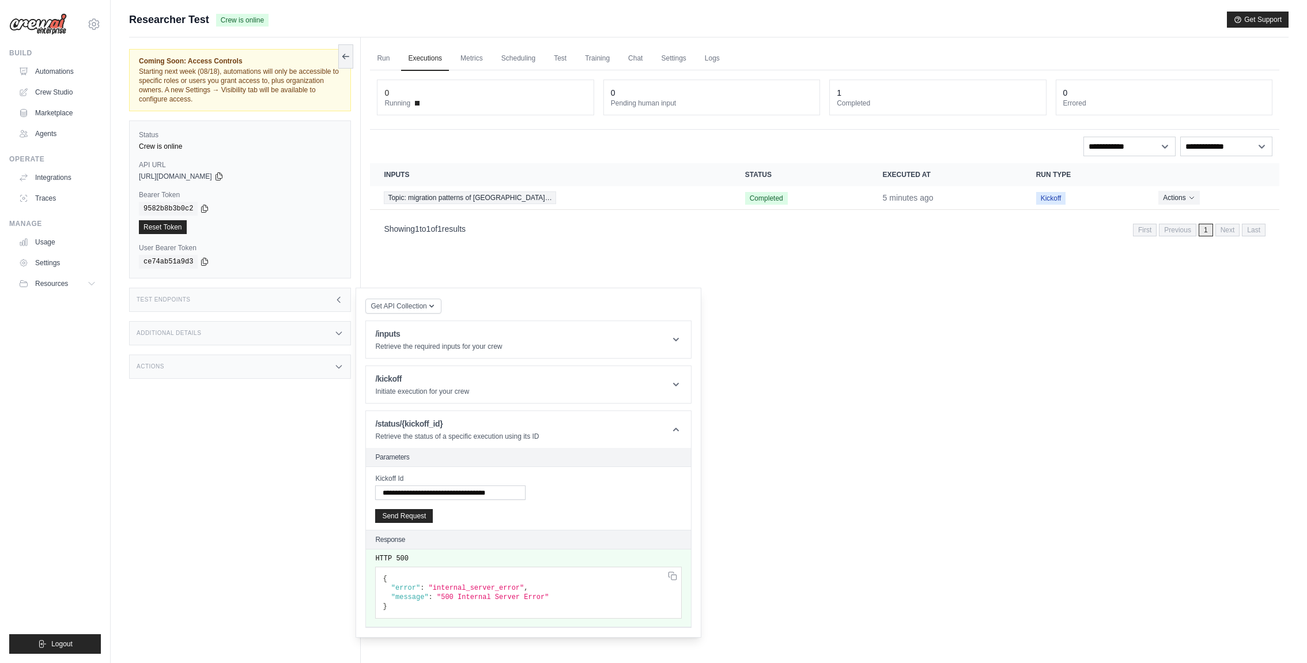
scroll to position [47, 0]
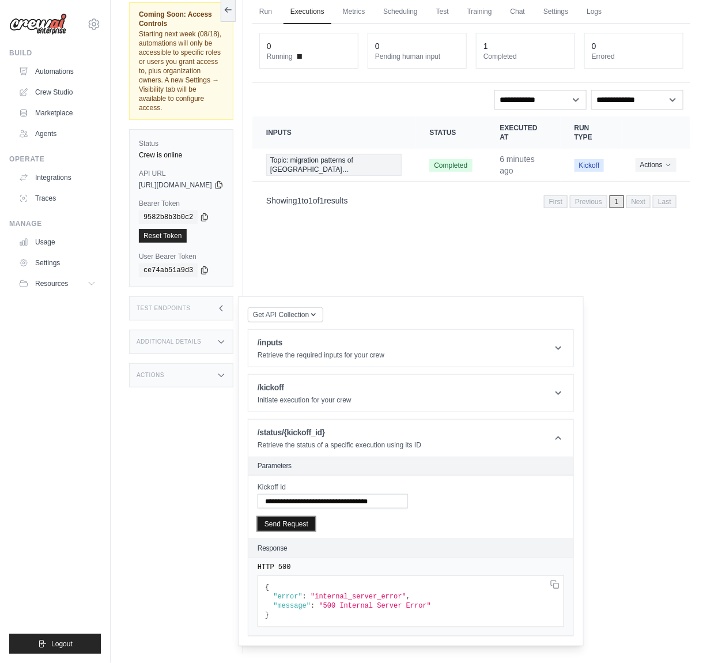
click at [315, 517] on button "Send Request" at bounding box center [287, 524] width 58 height 14
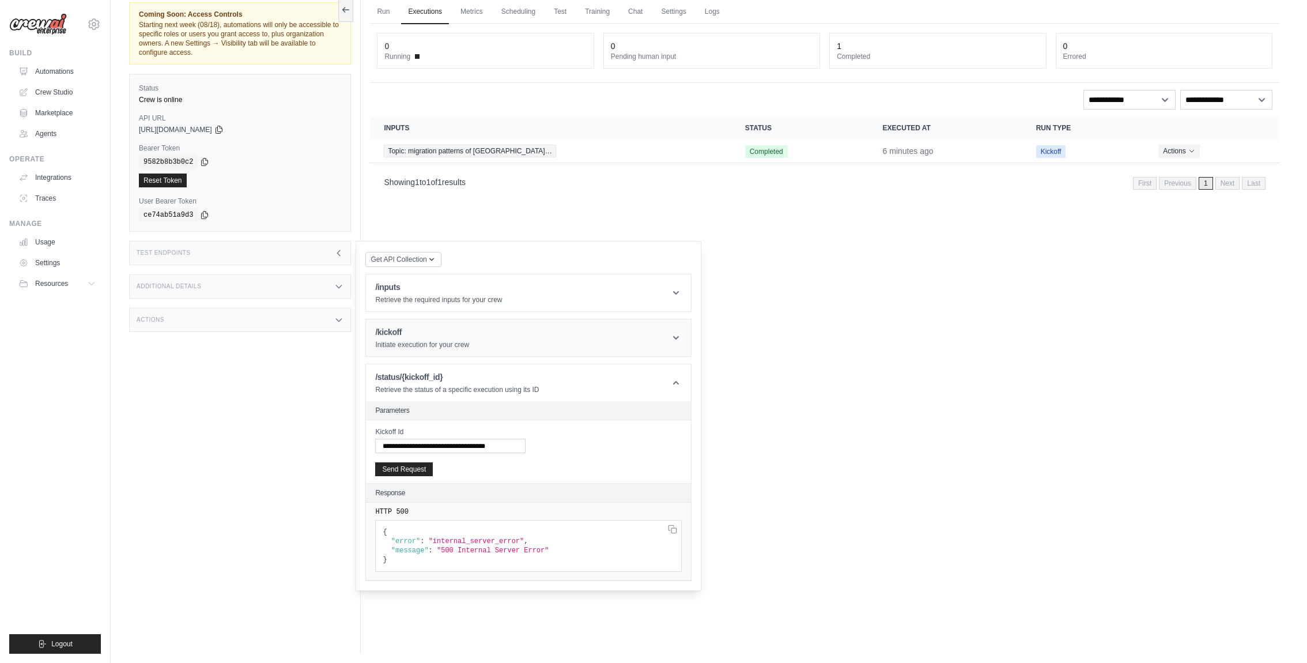
click at [576, 348] on header "/kickoff Initiate execution for your crew" at bounding box center [528, 337] width 325 height 37
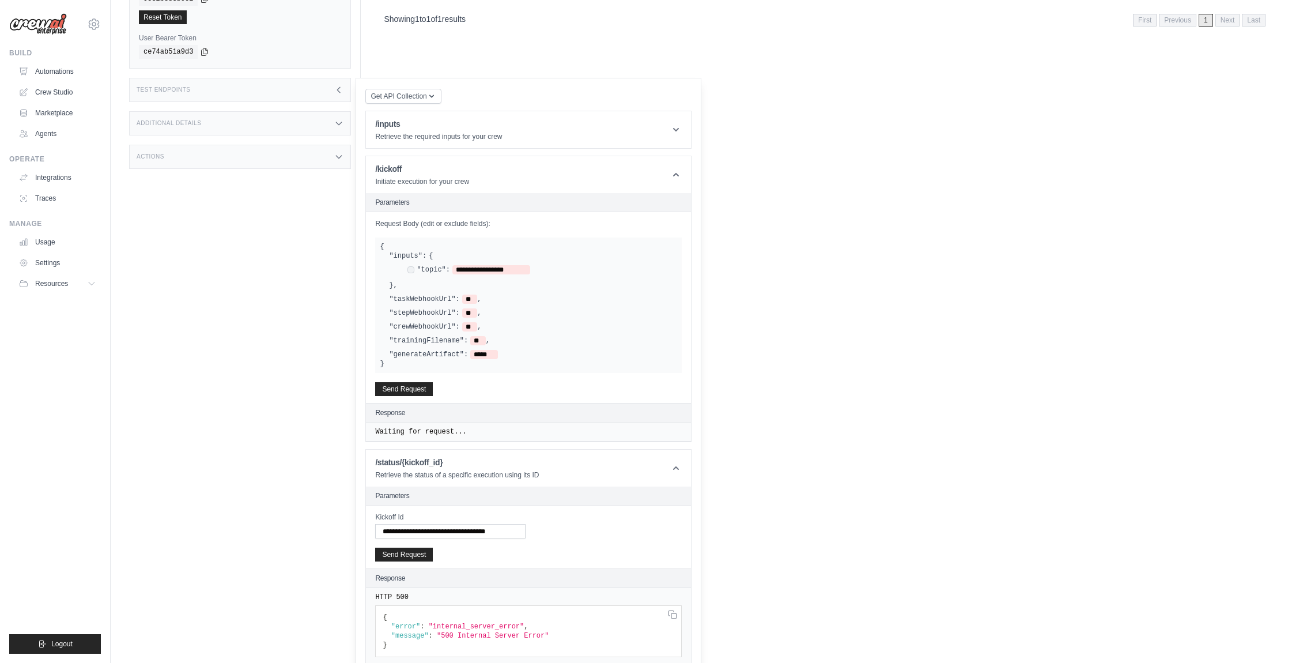
scroll to position [0, 0]
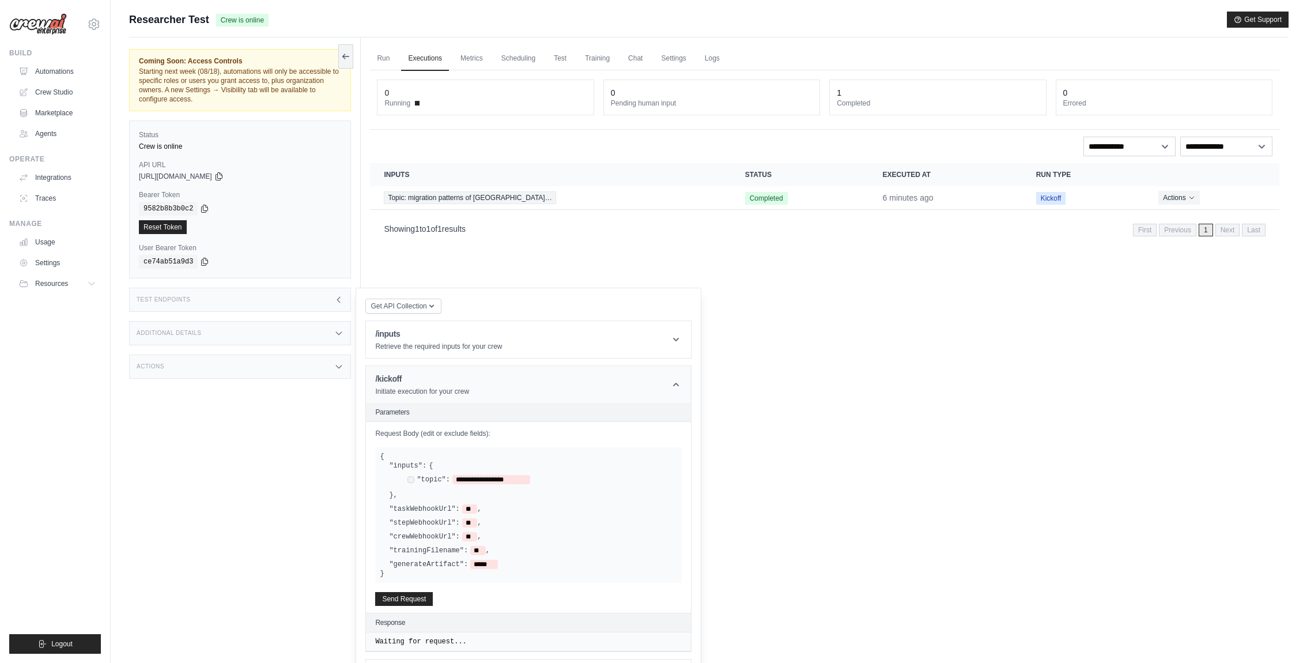
click at [506, 382] on header "/kickoff Initiate execution for your crew" at bounding box center [528, 384] width 325 height 37
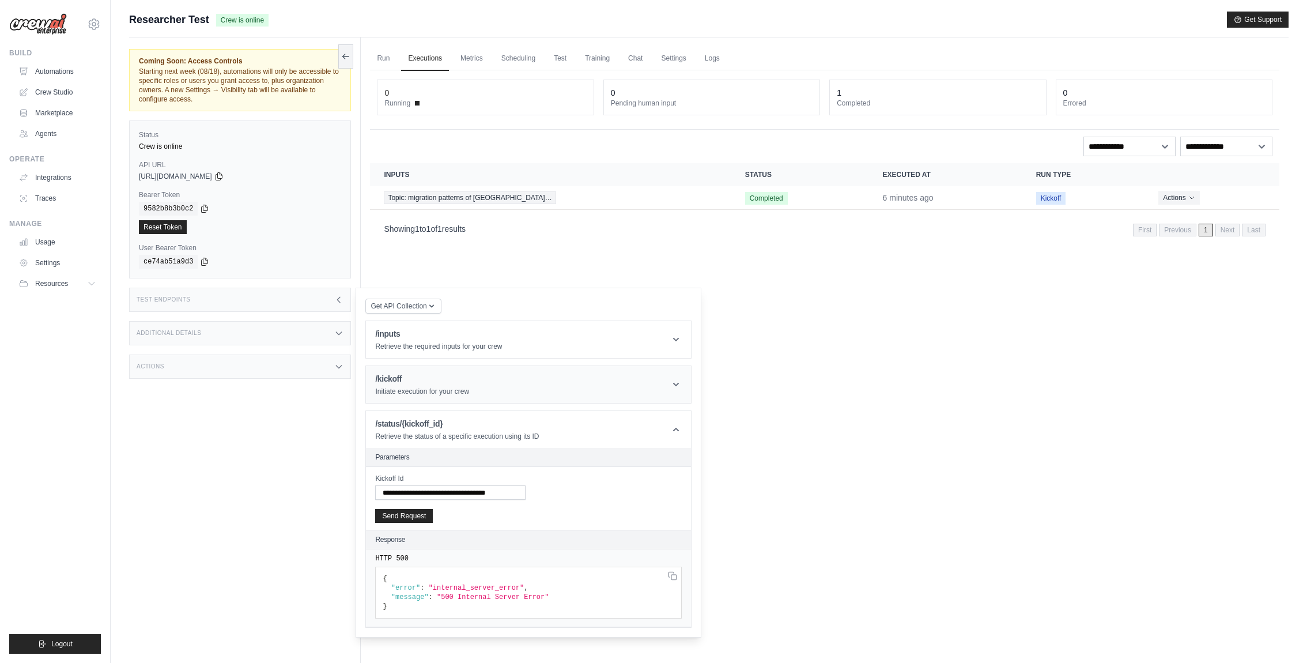
scroll to position [1, 0]
click at [44, 70] on link "Automations" at bounding box center [58, 71] width 87 height 18
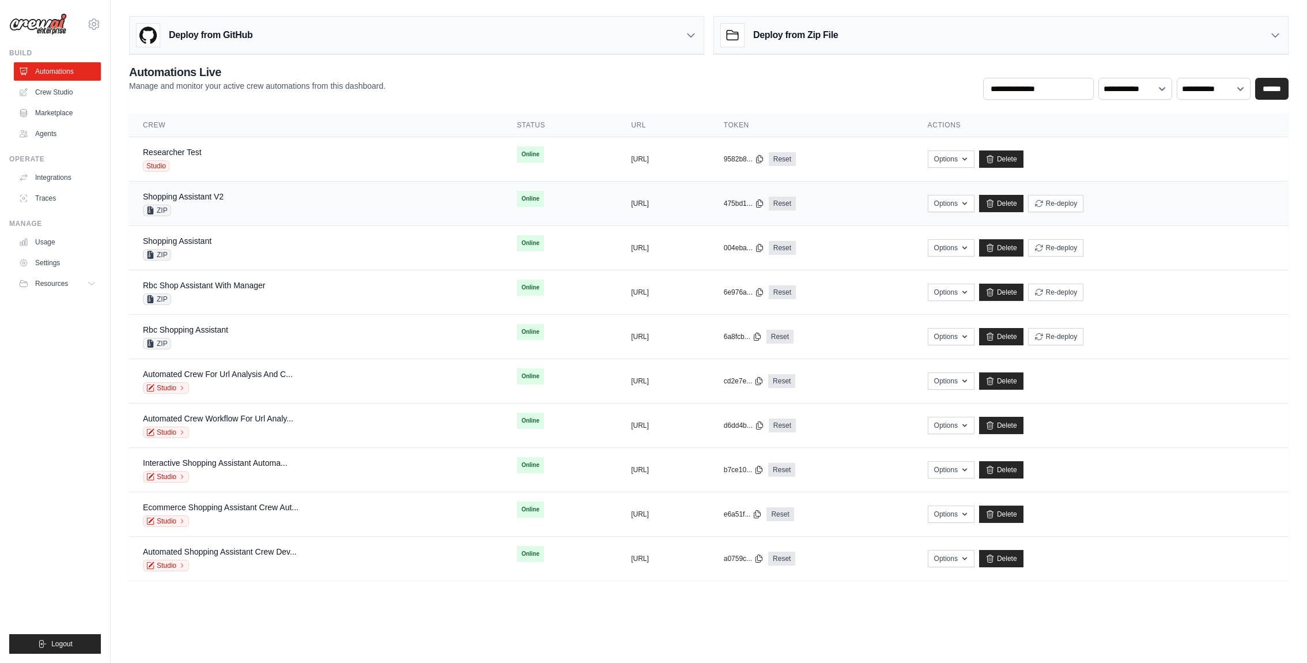
click at [255, 210] on div "Shopping Assistant V2 ZIP" at bounding box center [316, 203] width 346 height 25
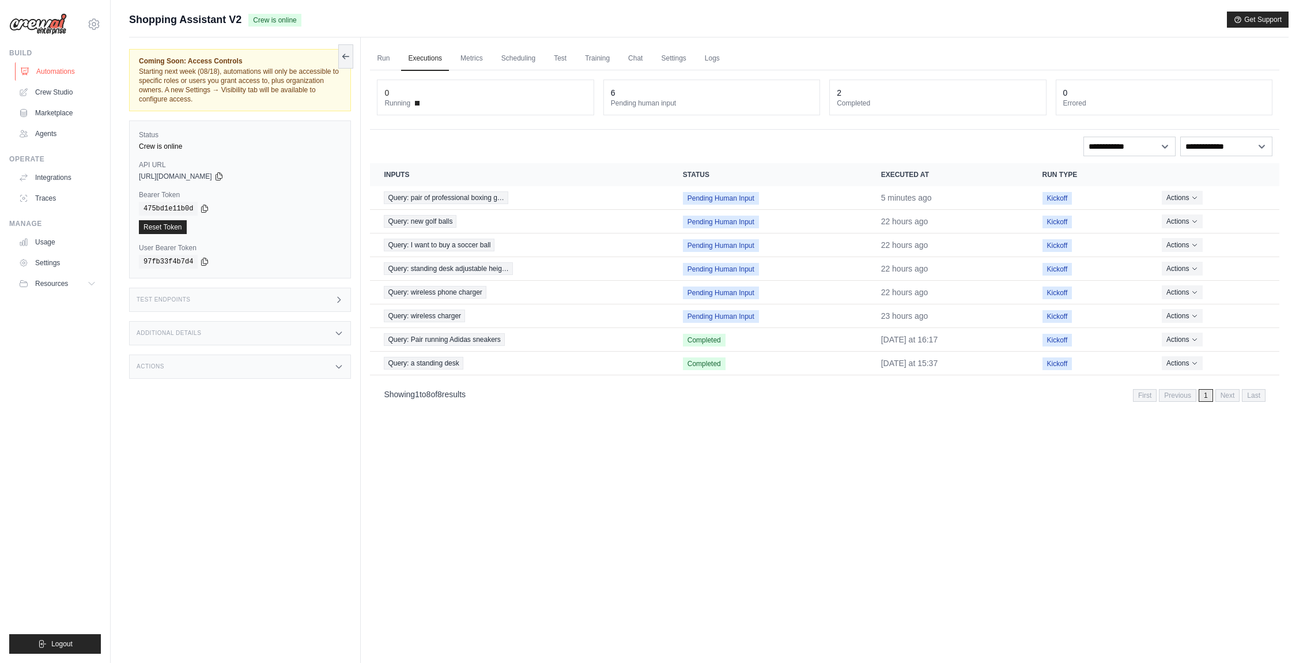
click at [52, 68] on link "Automations" at bounding box center [58, 71] width 87 height 18
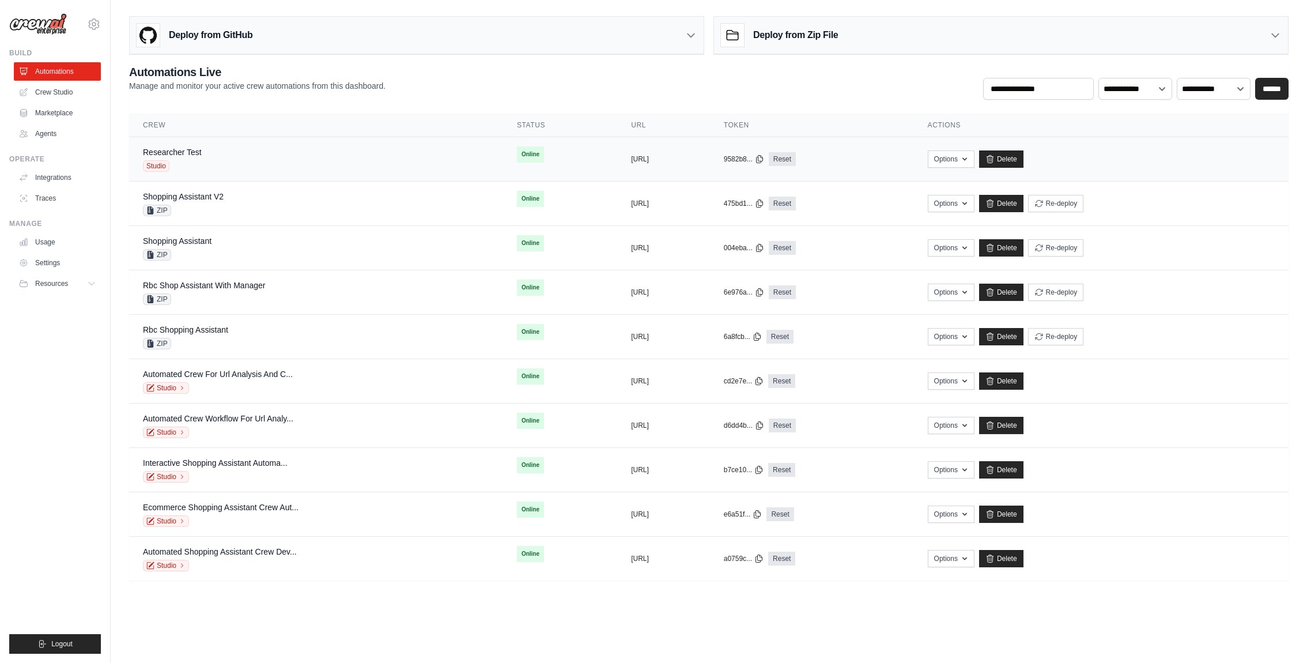
click at [300, 149] on div "Researcher Test Studio" at bounding box center [316, 158] width 346 height 25
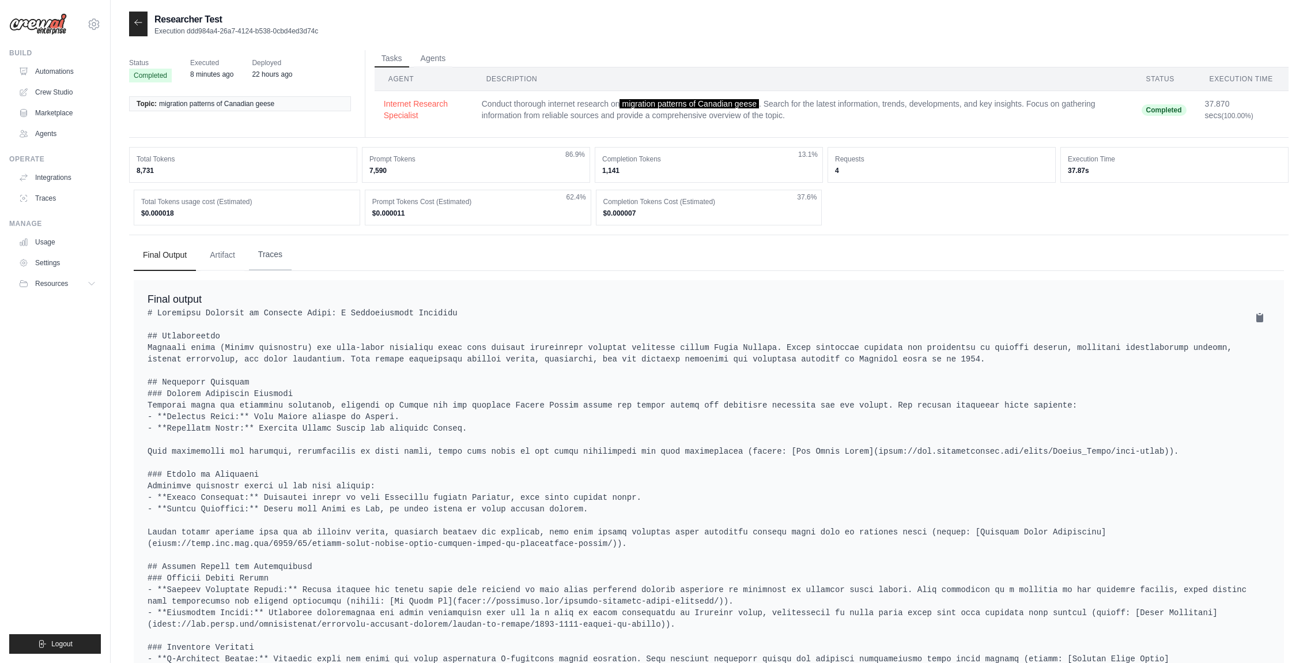
click at [275, 251] on button "Traces" at bounding box center [270, 254] width 43 height 31
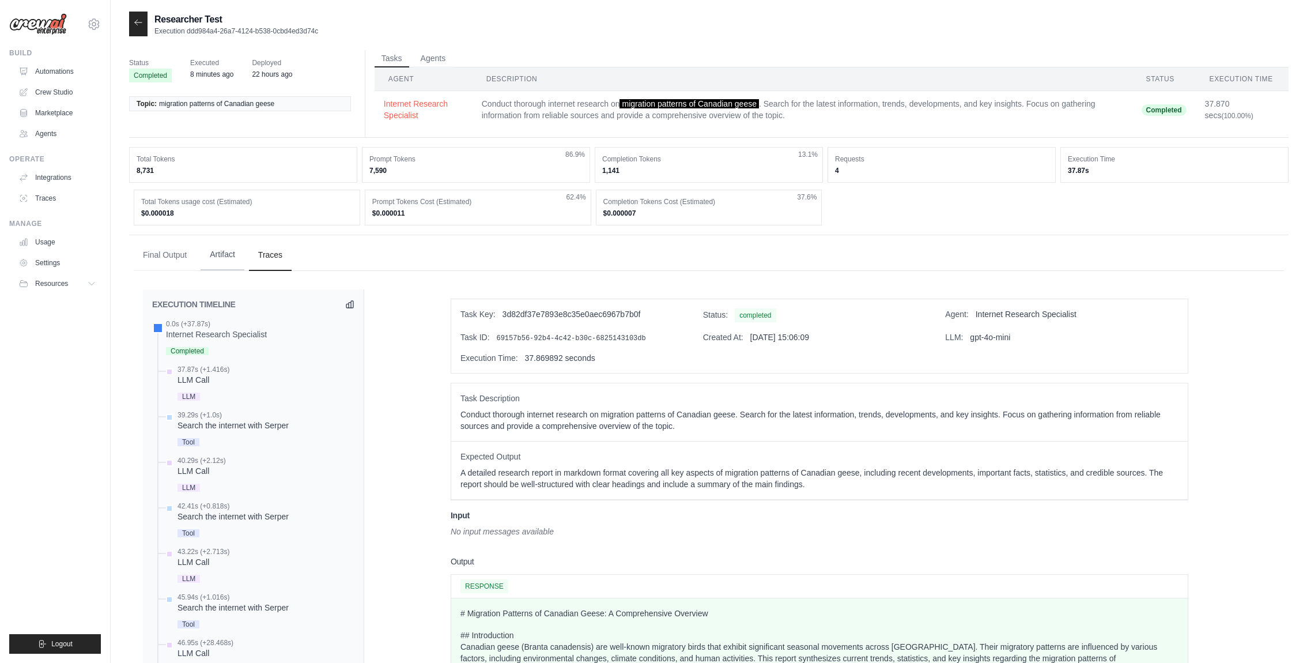
click at [221, 258] on button "Artifact" at bounding box center [223, 254] width 44 height 31
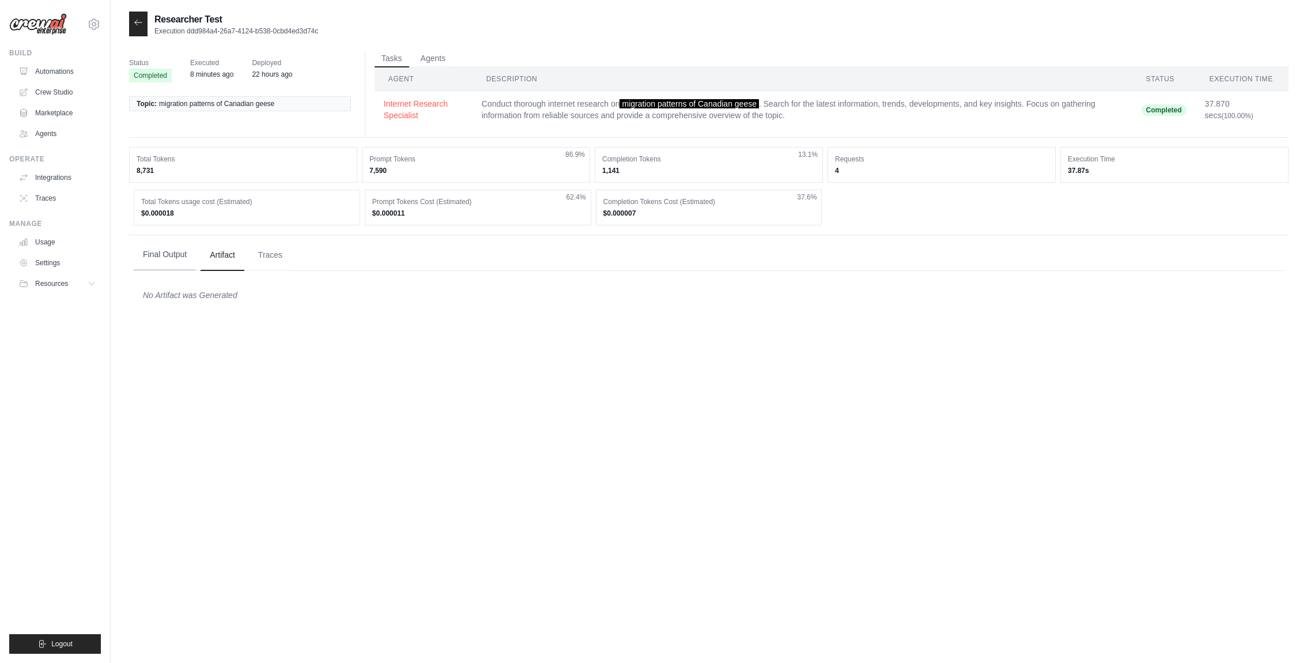
click at [162, 254] on button "Final Output" at bounding box center [165, 254] width 62 height 31
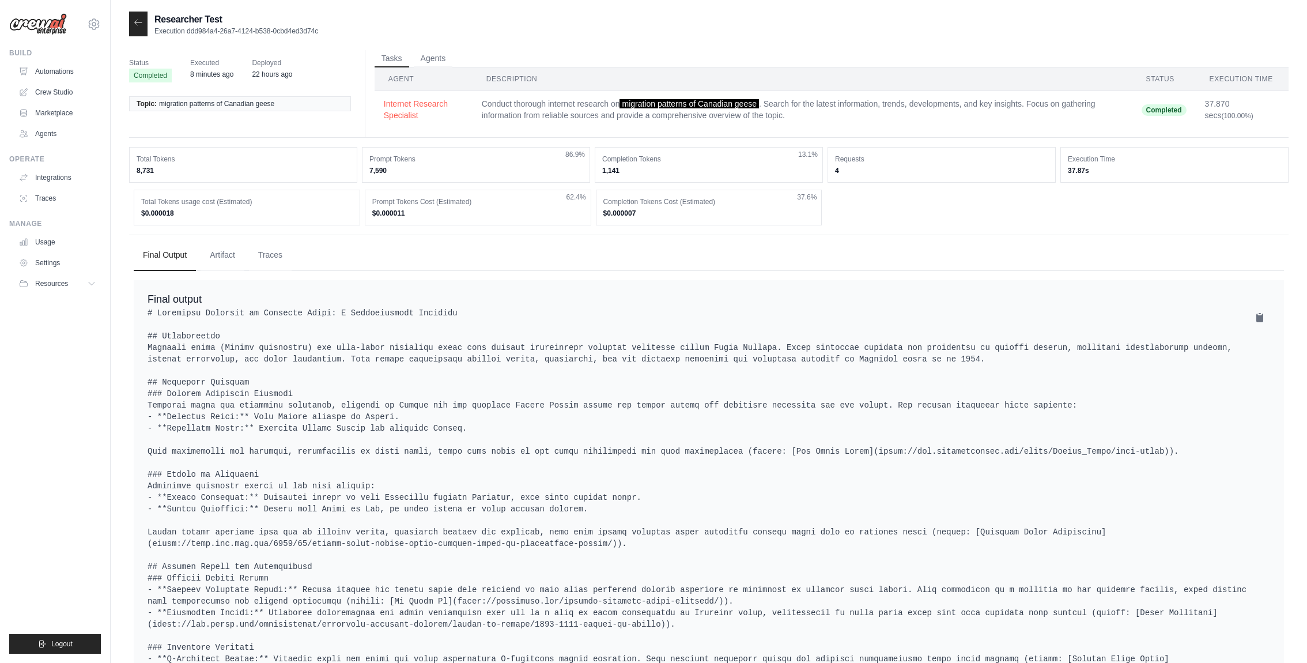
click at [140, 25] on icon at bounding box center [138, 22] width 9 height 9
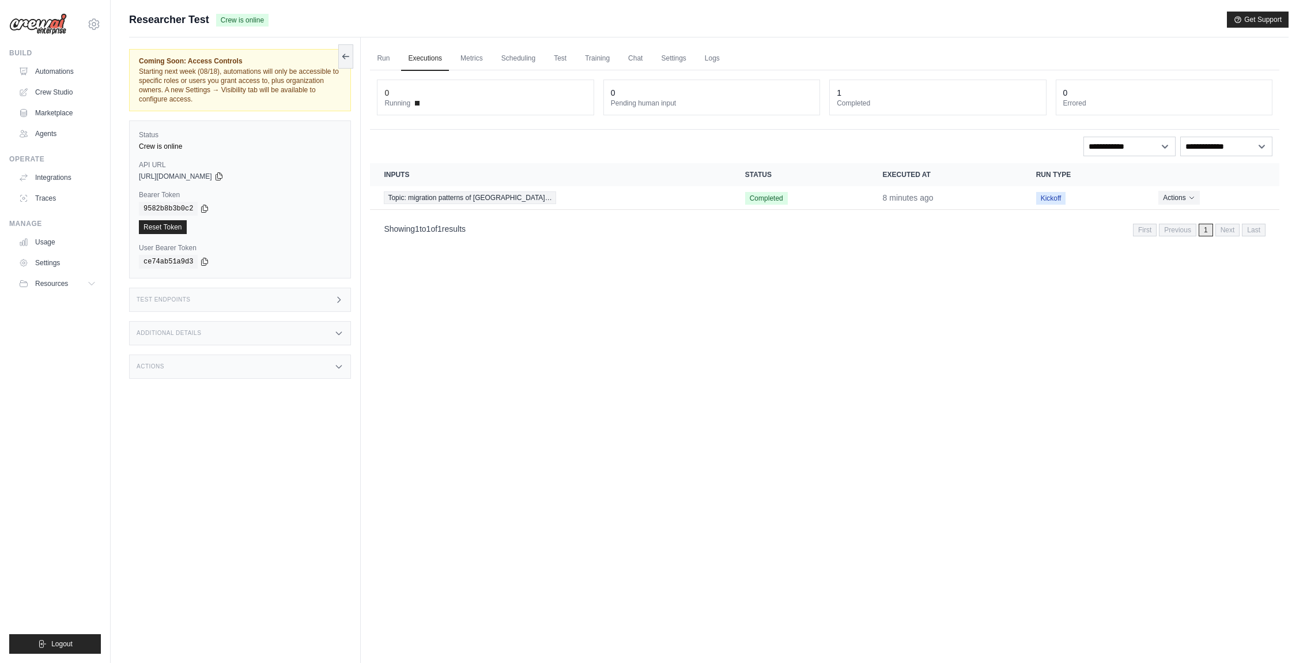
click at [310, 325] on div "Additional Details" at bounding box center [240, 333] width 222 height 24
click at [305, 326] on div "Additional Details" at bounding box center [240, 333] width 222 height 24
click at [312, 296] on div "Test Endpoints" at bounding box center [240, 300] width 222 height 24
click at [312, 297] on div "Test Endpoints" at bounding box center [240, 300] width 222 height 24
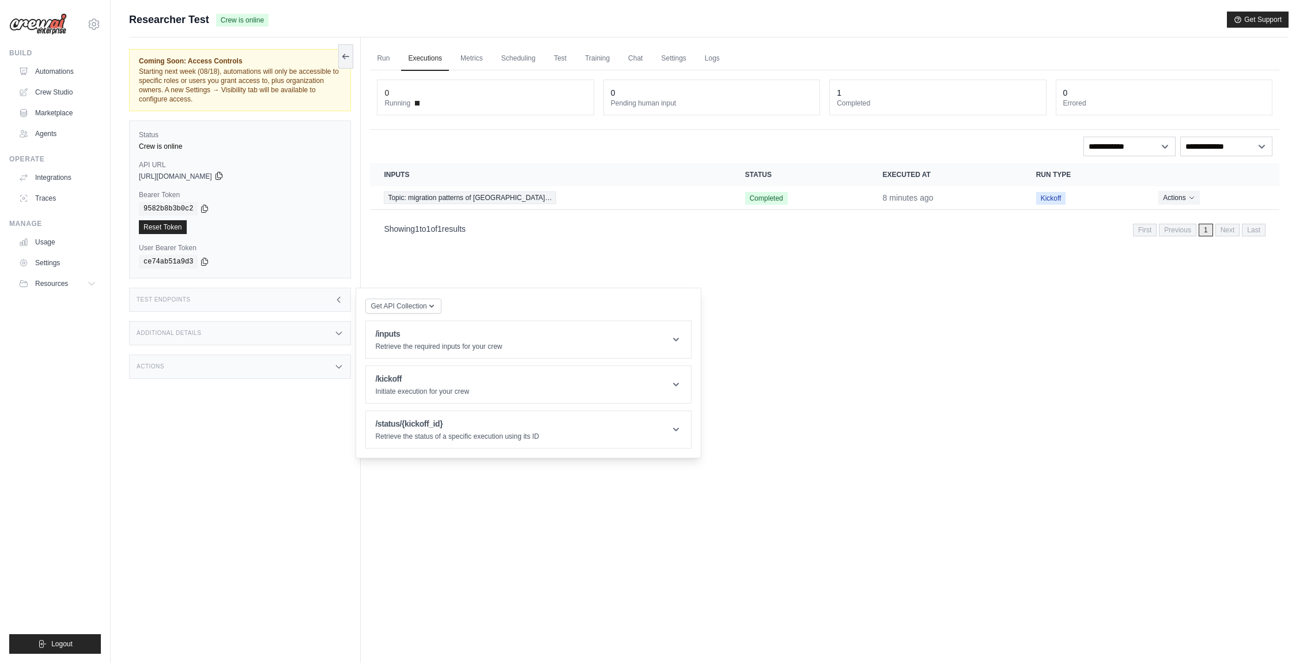
click at [222, 177] on icon at bounding box center [219, 175] width 6 height 7
click at [205, 208] on icon at bounding box center [204, 207] width 9 height 9
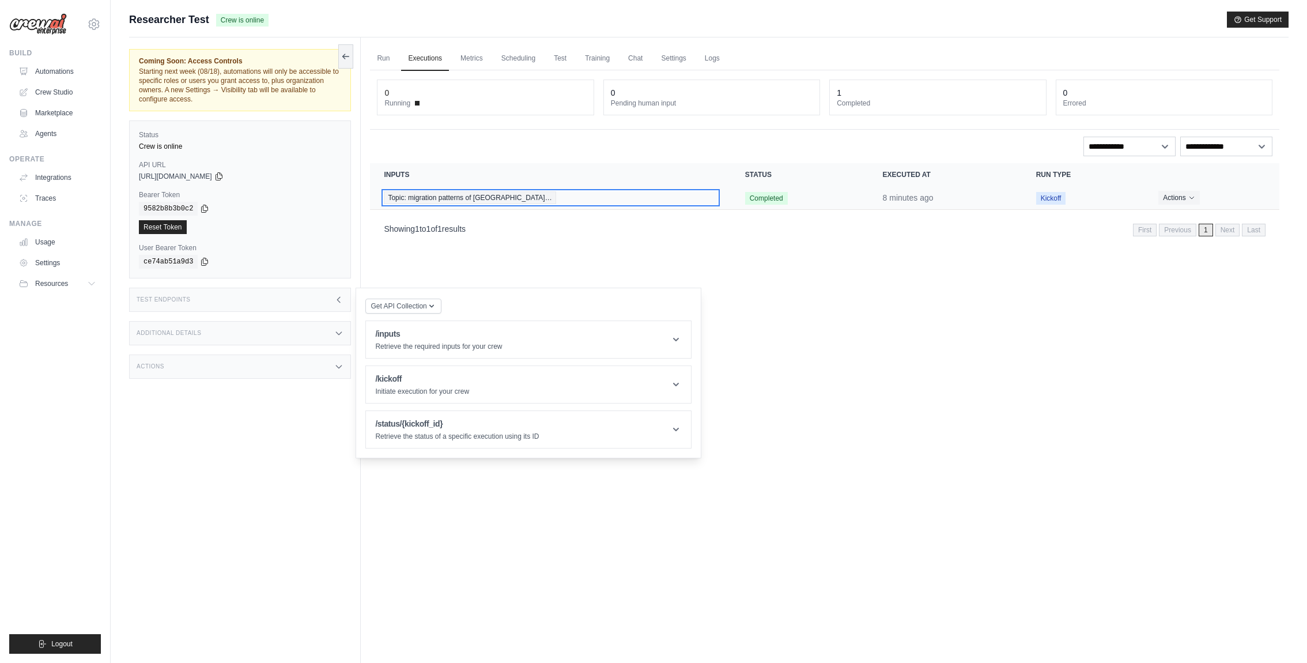
click at [526, 201] on div "Topic: migration patterns of [GEOGRAPHIC_DATA]…" at bounding box center [550, 197] width 333 height 13
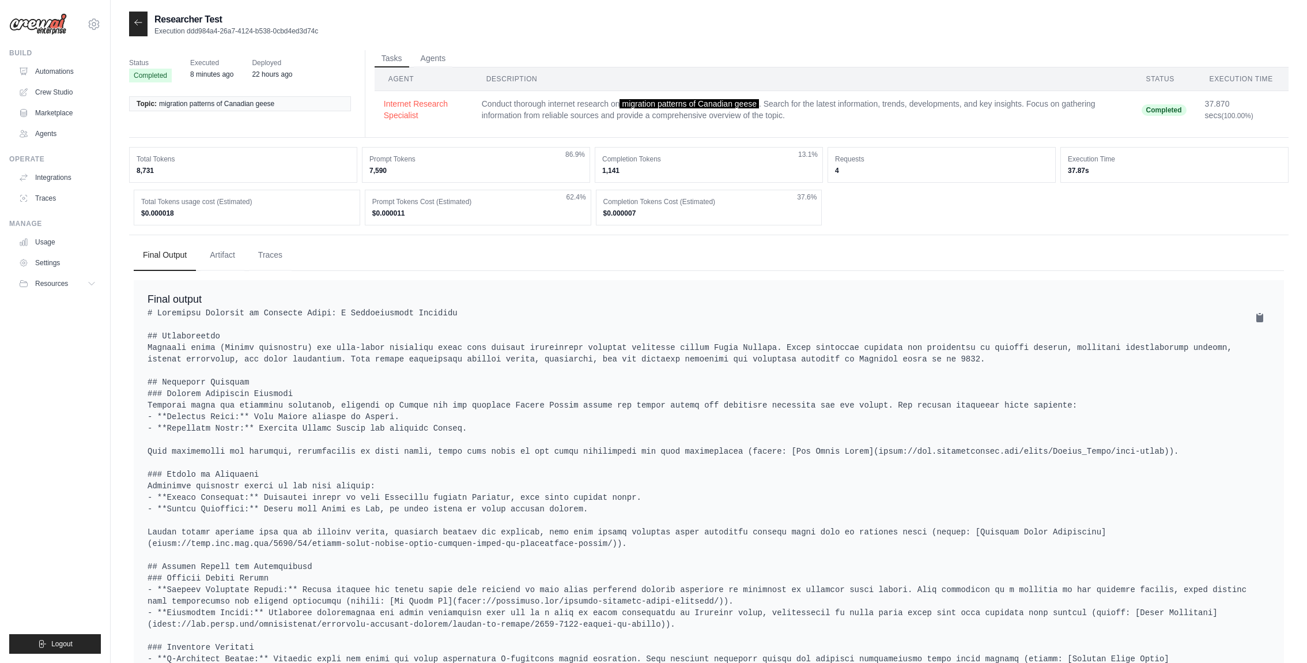
drag, startPoint x: 340, startPoint y: 32, endPoint x: 190, endPoint y: 32, distance: 150.5
click at [190, 32] on div "Researcher Test Execution ddd984a4-26a7-4124-b538-0cbd4ed3d74c" at bounding box center [709, 24] width 1160 height 25
copy p "ddd984a4-26a7-4124-b538-0cbd4ed3d74c"
click at [142, 22] on icon at bounding box center [138, 22] width 9 height 9
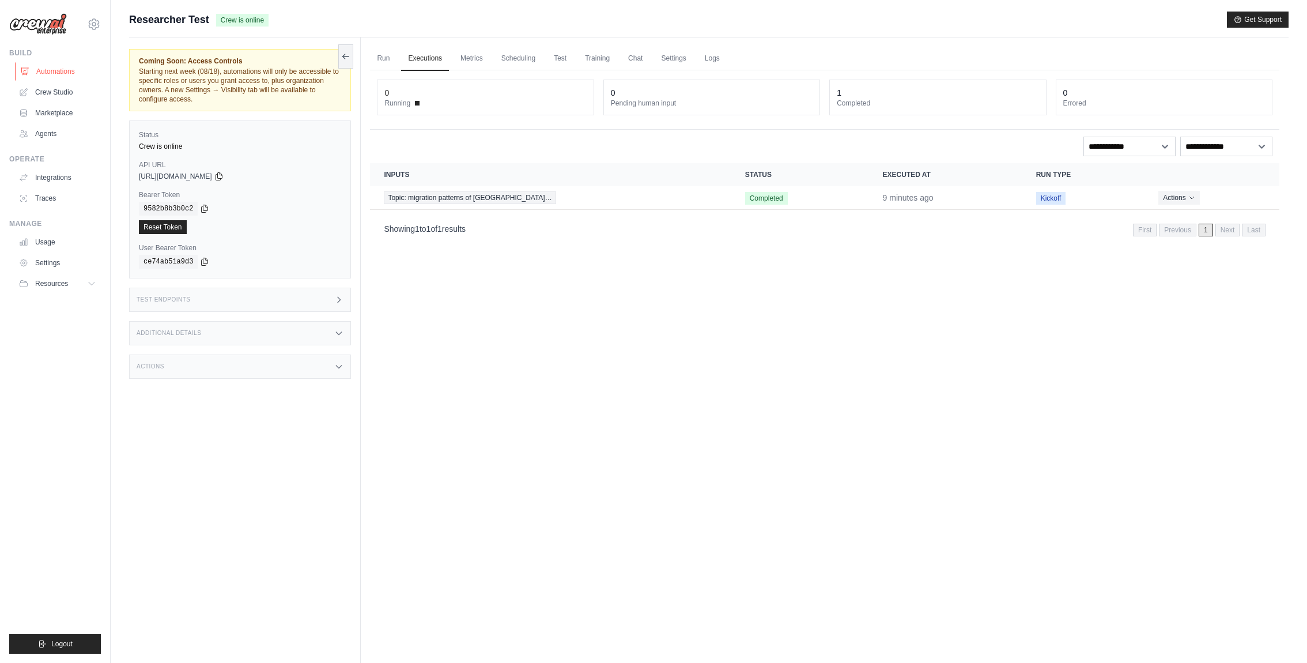
click at [69, 70] on link "Automations" at bounding box center [58, 71] width 87 height 18
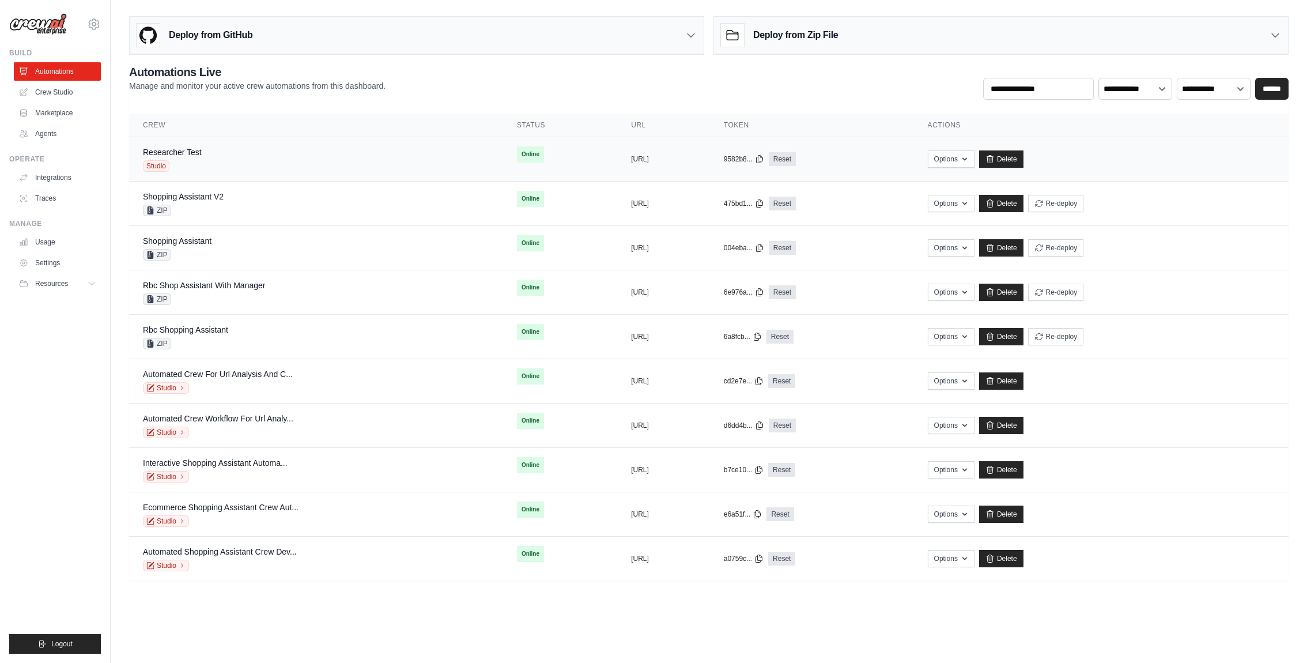
click at [370, 151] on div "Researcher Test Studio" at bounding box center [316, 158] width 346 height 25
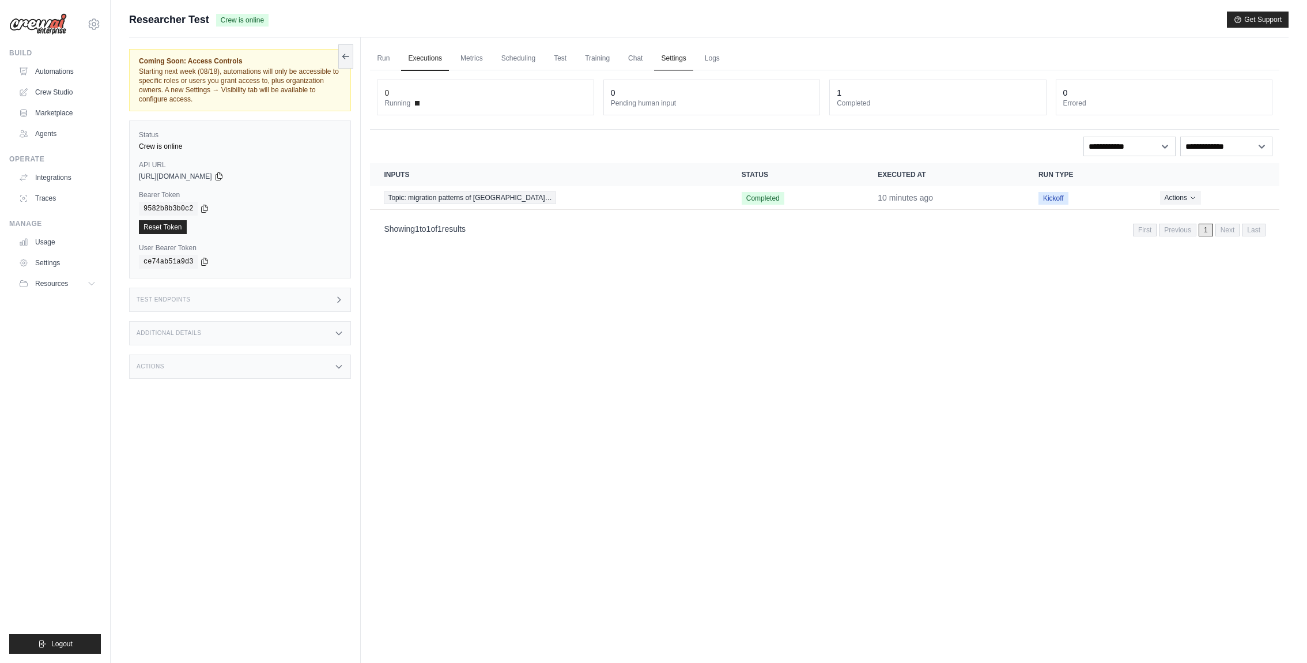
click at [692, 60] on link "Settings" at bounding box center [673, 59] width 39 height 24
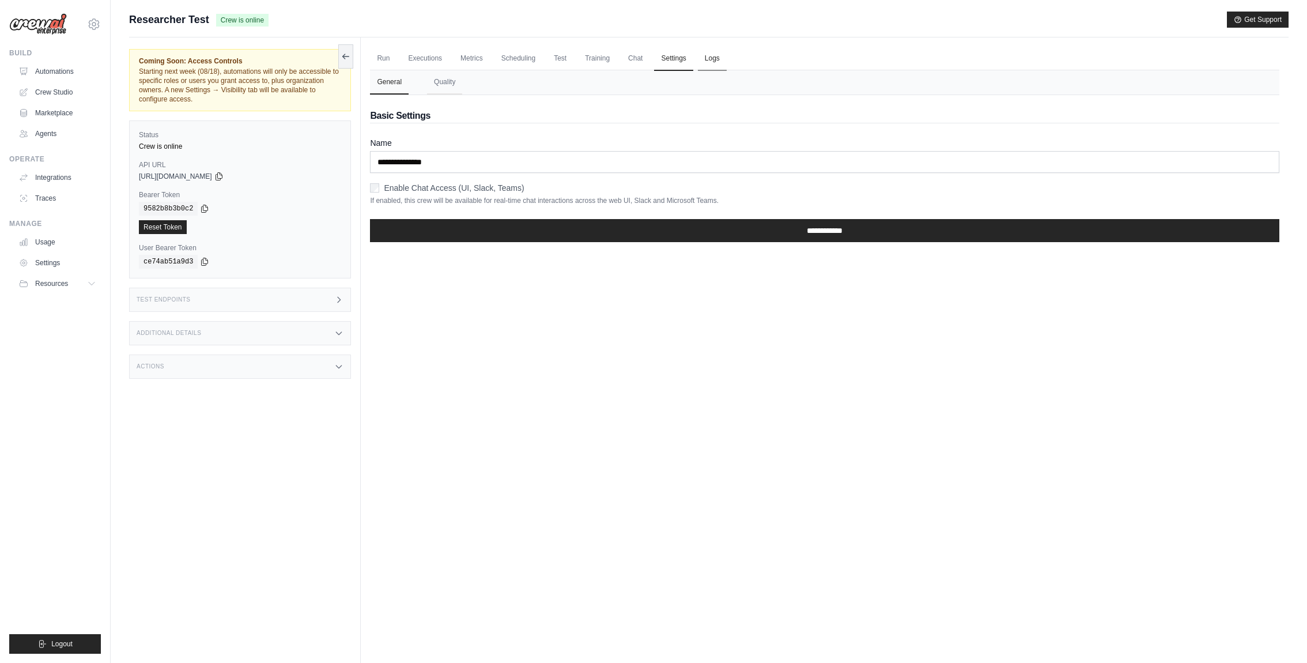
click at [727, 60] on link "Logs" at bounding box center [712, 59] width 29 height 24
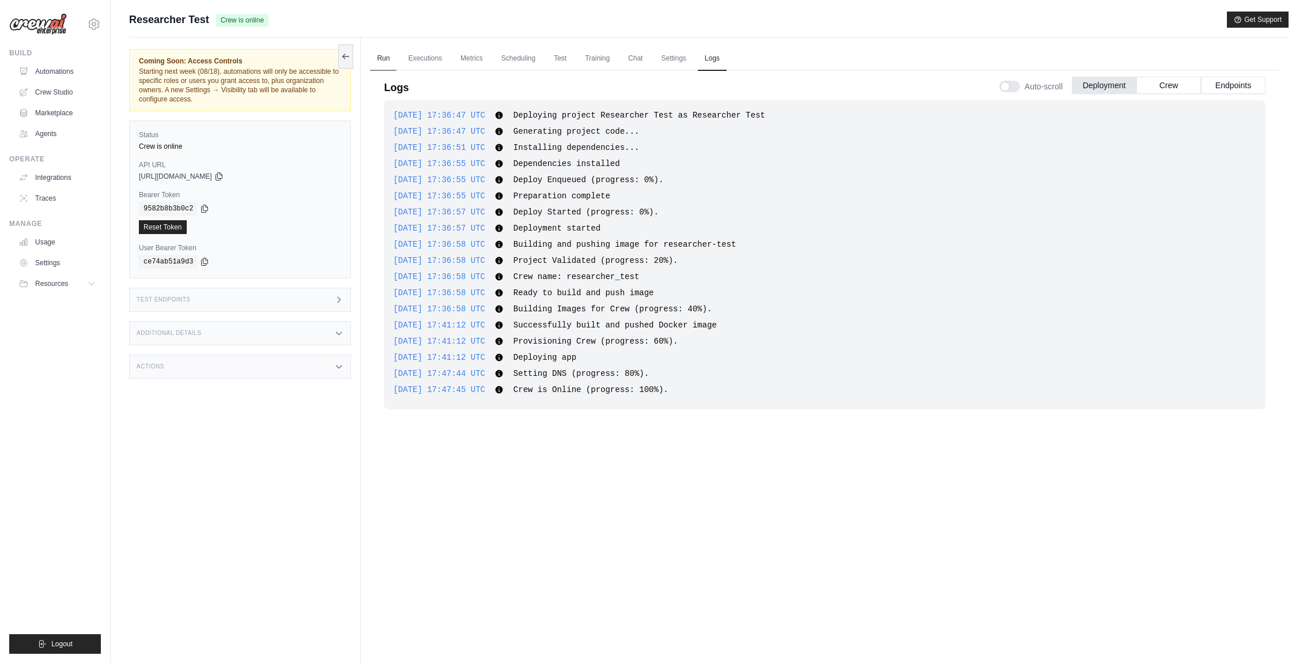
click at [390, 58] on link "Run" at bounding box center [383, 59] width 27 height 24
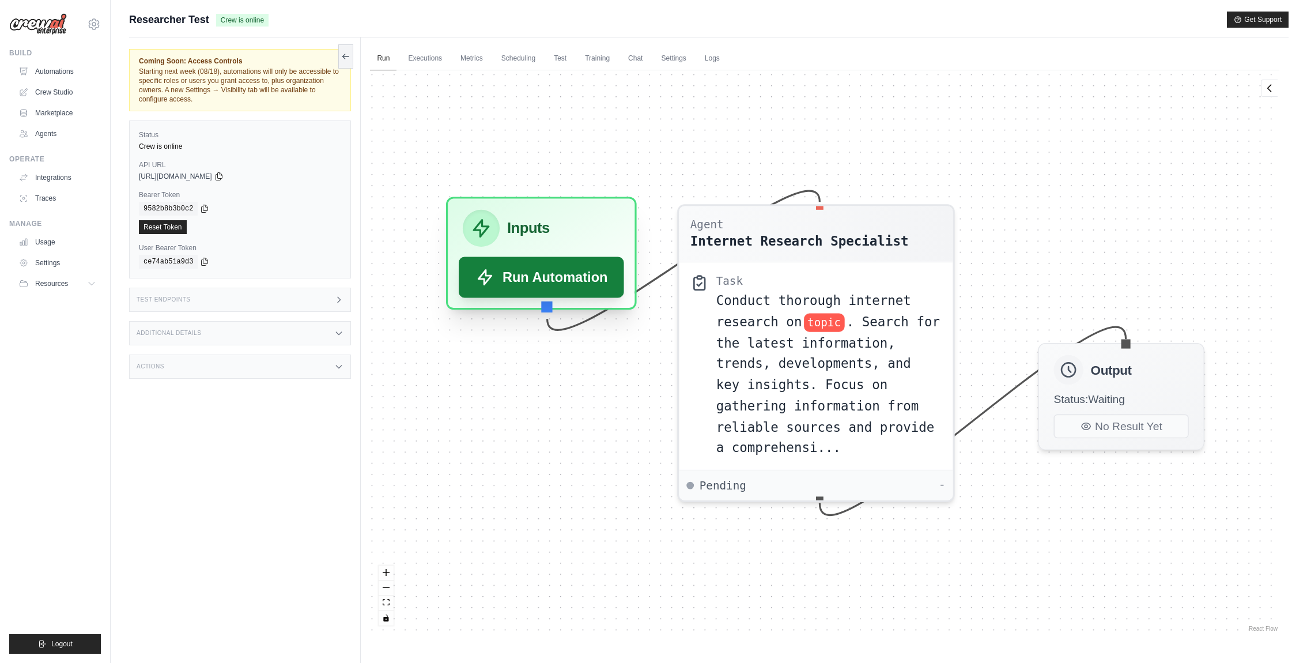
click at [540, 276] on button "Run Automation" at bounding box center [541, 277] width 165 height 41
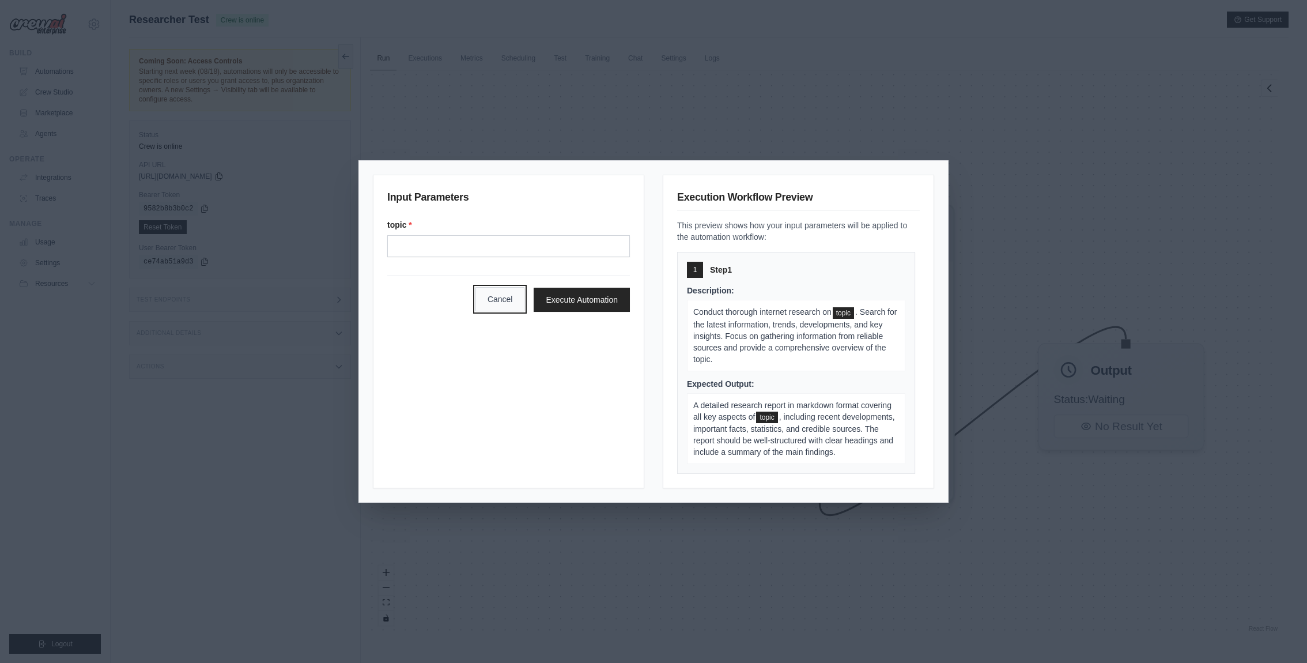
click at [482, 294] on button "Cancel" at bounding box center [501, 299] width 50 height 24
